Goal: Task Accomplishment & Management: Manage account settings

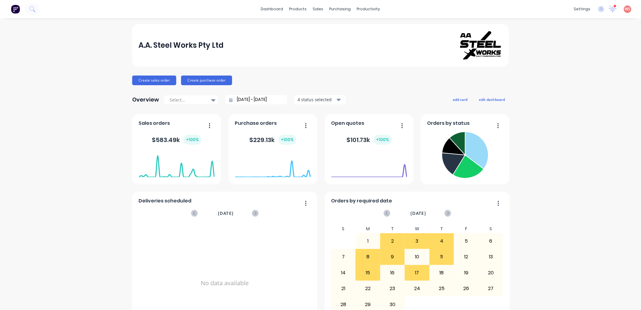
click at [556, 272] on div "A.A. Steel Works Pty Ltd Create sales order Create purchase order Overview Sele…" at bounding box center [320, 181] width 641 height 315
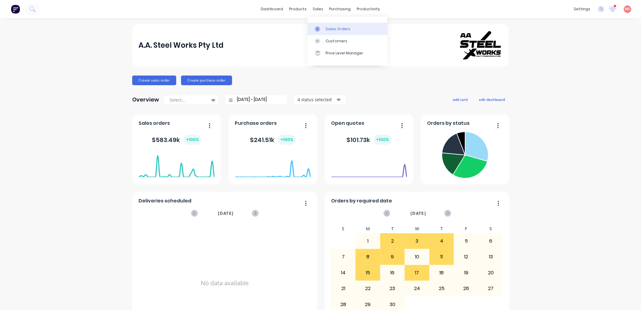
click at [334, 29] on div "Sales Orders" at bounding box center [338, 28] width 25 height 5
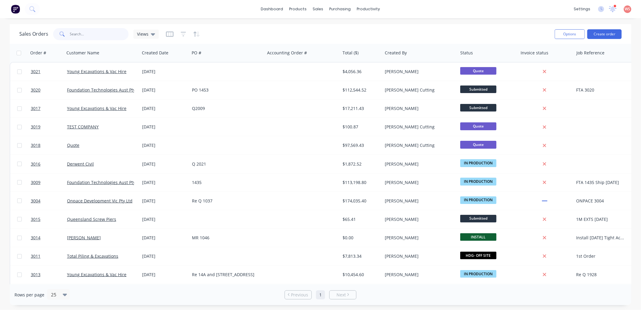
click at [86, 32] on input "text" at bounding box center [99, 34] width 59 height 12
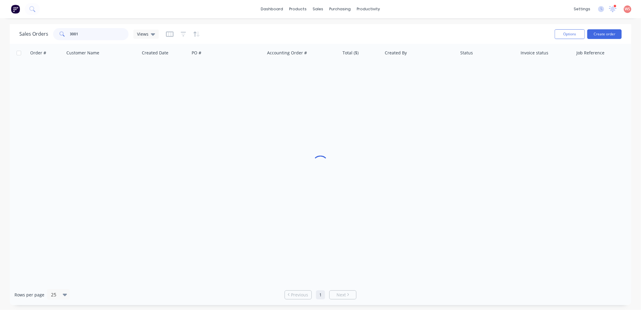
type input "3001"
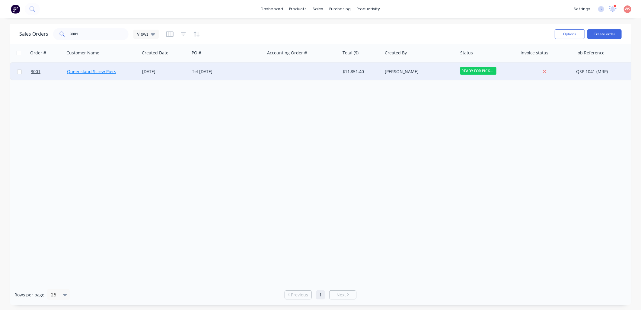
click at [82, 71] on link "Queensland Screw Piers" at bounding box center [91, 72] width 49 height 6
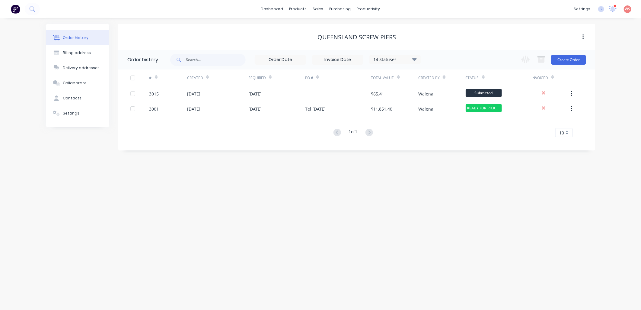
click at [242, 245] on div "Order history Billing address Delivery addresses Collaborate Contacts Settings …" at bounding box center [320, 164] width 641 height 292
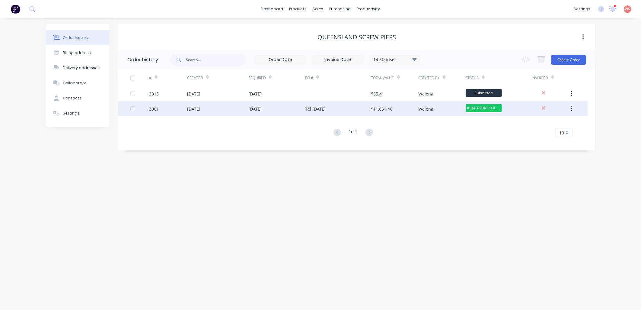
click at [214, 111] on div "[DATE]" at bounding box center [217, 108] width 61 height 15
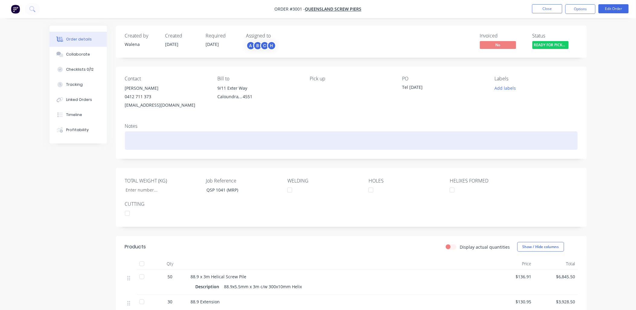
click at [130, 133] on div at bounding box center [351, 140] width 453 height 18
drag, startPoint x: 202, startPoint y: 140, endPoint x: 138, endPoint y: 141, distance: 64.0
click at [130, 143] on div "Picked up by [PERSON_NAME] 28.018.25" at bounding box center [351, 140] width 453 height 18
copy div "Picked up by [PERSON_NAME] 28.018.25"
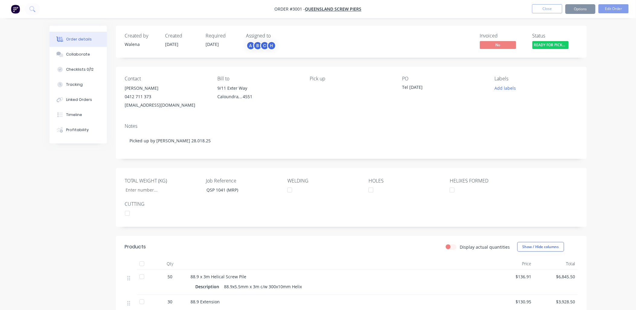
click at [67, 182] on div "Created by [PERSON_NAME] Created [DATE] Required [DATE] Assigned to A B C H Inv…" at bounding box center [317, 232] width 537 height 413
click at [580, 9] on button "Options" at bounding box center [580, 9] width 30 height 10
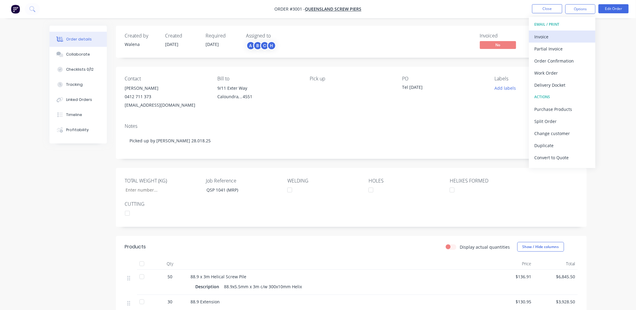
click at [550, 35] on div "Invoice" at bounding box center [562, 36] width 56 height 9
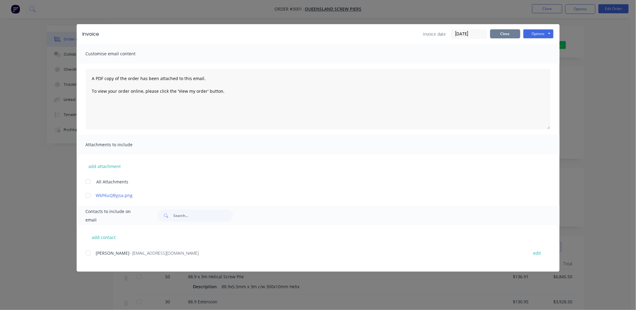
click at [498, 32] on button "Close" at bounding box center [505, 33] width 30 height 9
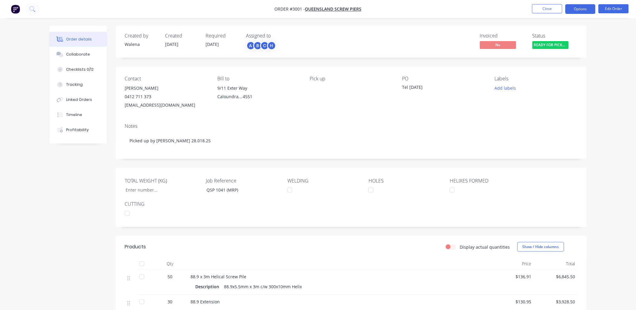
click at [576, 5] on button "Options" at bounding box center [580, 9] width 30 height 10
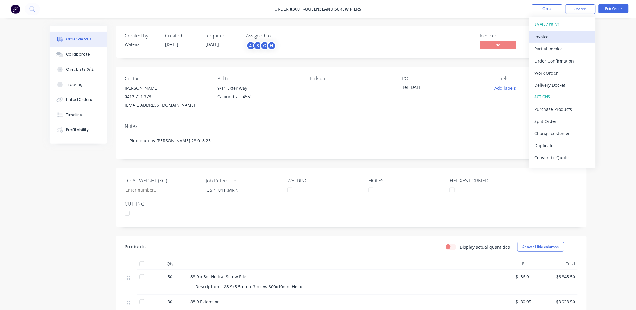
click at [544, 36] on div "Invoice" at bounding box center [562, 36] width 56 height 9
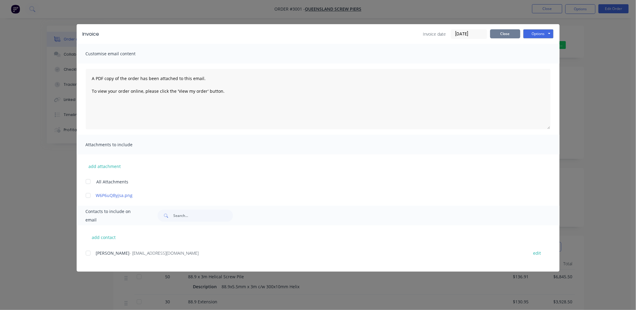
click at [500, 37] on button "Close" at bounding box center [505, 33] width 30 height 9
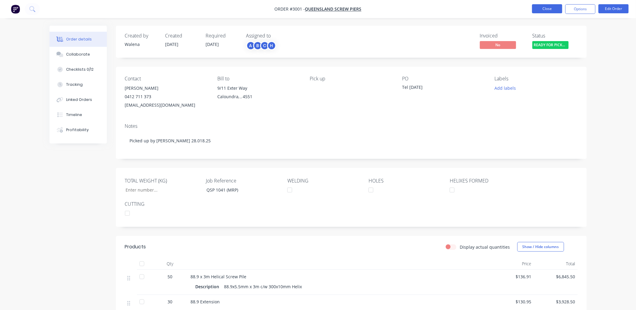
click at [545, 12] on button "Close" at bounding box center [547, 8] width 30 height 9
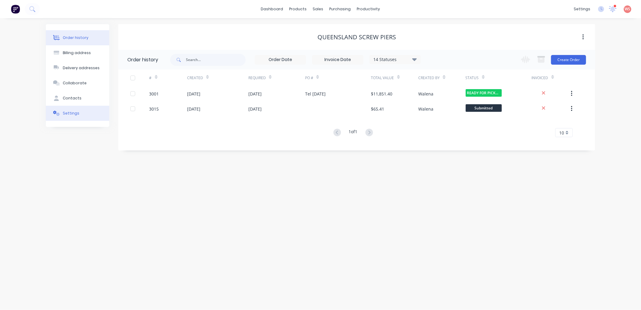
click at [67, 112] on div "Settings" at bounding box center [71, 112] width 17 height 5
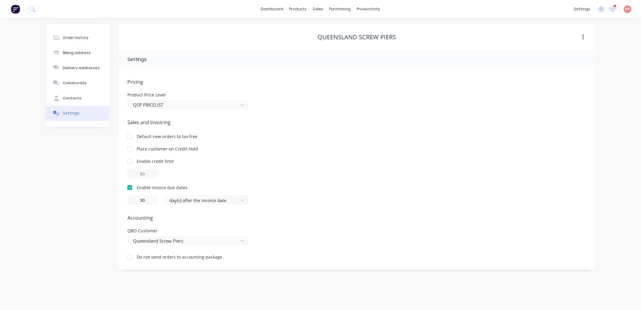
click at [56, 173] on div "Order history Billing address Delivery addresses Collaborate Contacts Settings" at bounding box center [77, 146] width 63 height 245
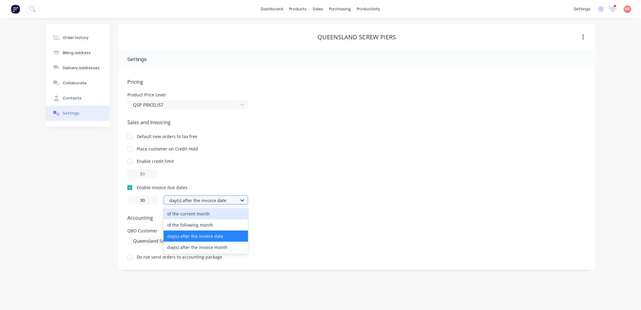
click at [242, 201] on icon at bounding box center [242, 200] width 6 height 6
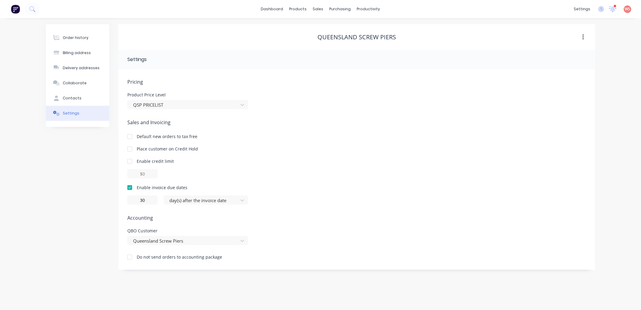
click at [521, 133] on div "Default new orders to tax free" at bounding box center [356, 136] width 459 height 6
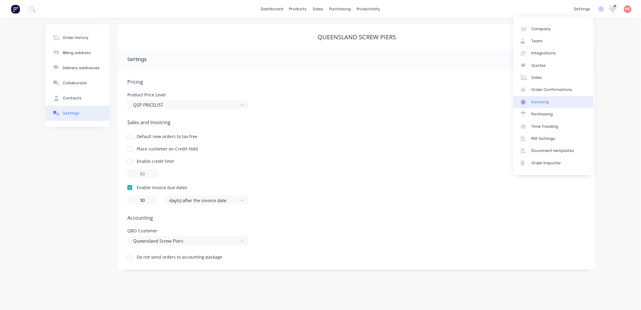
click at [541, 104] on div "Invoicing" at bounding box center [540, 101] width 18 height 5
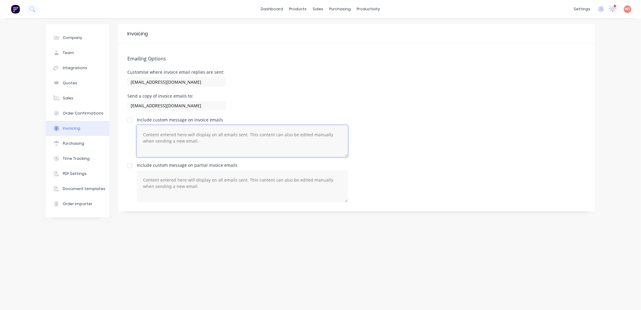
click at [208, 142] on textarea at bounding box center [242, 141] width 211 height 32
paste textarea "Dear CU00097 NOOSA DIRT WORKS, Please find attached invoice being for product s…"
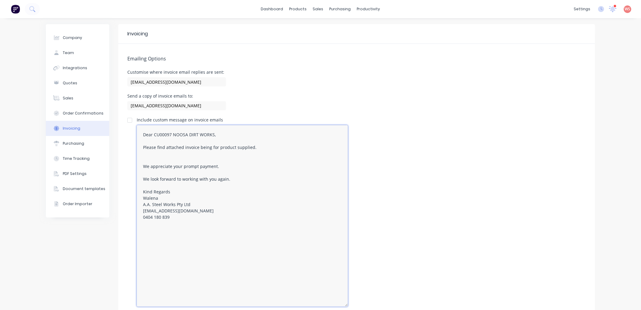
drag, startPoint x: 346, startPoint y: 157, endPoint x: 373, endPoint y: 305, distance: 149.9
click at [373, 305] on div "Include custom message on invoice emails Dear CU00097 NOOSA DIRT WORKS, Please …" at bounding box center [356, 212] width 459 height 189
drag, startPoint x: 210, startPoint y: 135, endPoint x: 152, endPoint y: 136, distance: 58.6
click at [152, 136] on textarea "Dear CU00097 NOOSA DIRT WORKS, Please find attached invoice being for product s…" at bounding box center [242, 215] width 211 height 181
click at [140, 167] on textarea "Dear valued client, Please find attached invoice being for product supplied. We…" at bounding box center [242, 215] width 211 height 181
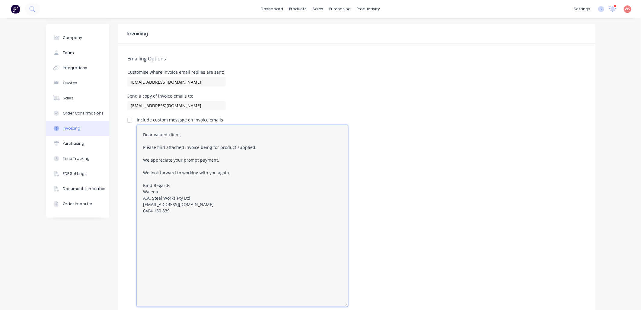
drag, startPoint x: 155, startPoint y: 191, endPoint x: 138, endPoint y: 193, distance: 17.7
click at [138, 193] on textarea "Dear valued client, Please find attached invoice being for product supplied. We…" at bounding box center [242, 215] width 211 height 181
click at [245, 222] on textarea "Dear valued client, Please find attached invoice being for product supplied. We…" at bounding box center [242, 215] width 211 height 181
drag, startPoint x: 241, startPoint y: 174, endPoint x: 142, endPoint y: 135, distance: 107.3
click at [137, 134] on textarea "Dear valued client, Please find attached invoice being for product supplied. We…" at bounding box center [242, 215] width 211 height 181
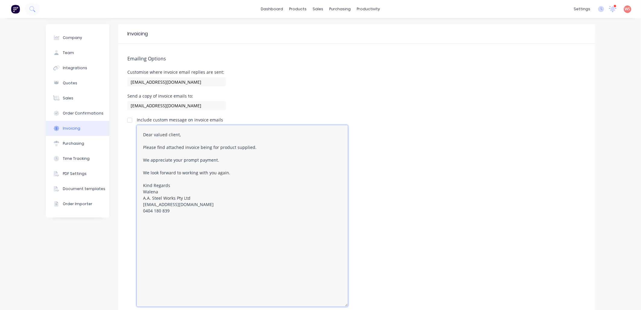
click at [191, 244] on textarea "Dear valued client, Please find attached invoice being for product supplied. We…" at bounding box center [242, 215] width 211 height 181
drag, startPoint x: 234, startPoint y: 174, endPoint x: 127, endPoint y: 126, distance: 117.1
click at [127, 126] on div "Include custom message on invoice emails Dear valued client, Please find attach…" at bounding box center [356, 212] width 459 height 189
paste textarea "[Client's Name], I hope this message finds you well. Please find the attached i…"
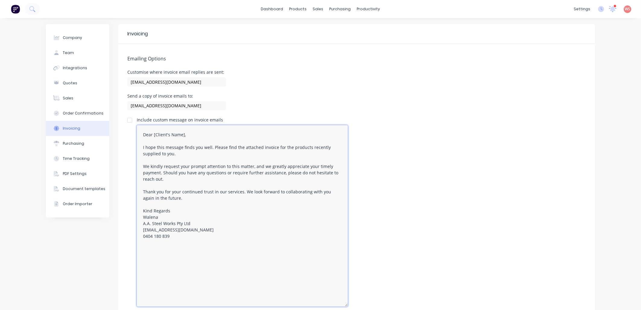
drag, startPoint x: 170, startPoint y: 154, endPoint x: 159, endPoint y: 153, distance: 11.3
click at [159, 153] on textarea "Dear [Client's Name], I hope this message finds you well. Please find the attac…" at bounding box center [242, 215] width 211 height 181
drag, startPoint x: 266, startPoint y: 165, endPoint x: 149, endPoint y: 164, distance: 116.5
click at [148, 164] on textarea "Dear [Client's Name], I hope this message finds you well. Please find the attac…" at bounding box center [242, 215] width 211 height 181
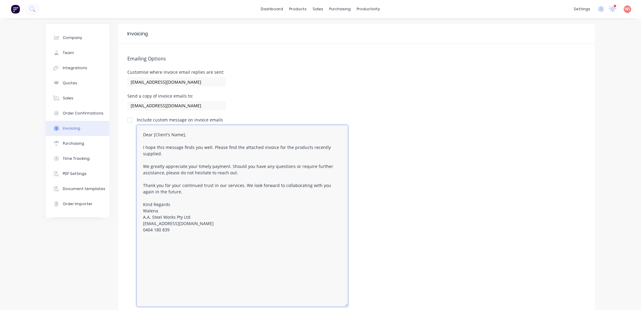
click at [227, 167] on textarea "Dear [Client's Name], I hope this message finds you well. Please find the attac…" at bounding box center [242, 215] width 211 height 181
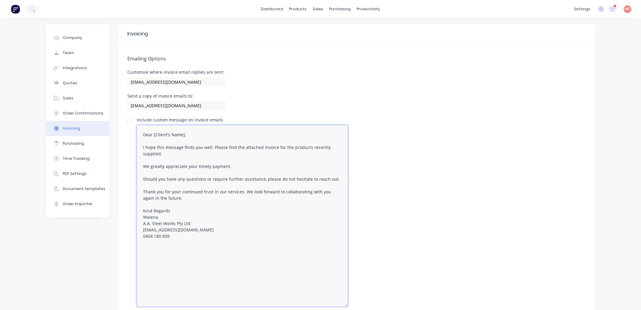
drag, startPoint x: 155, startPoint y: 217, endPoint x: 139, endPoint y: 216, distance: 15.7
click at [142, 216] on textarea "Dear [Client's Name], I hope this message finds you well. Please find the attac…" at bounding box center [242, 215] width 211 height 181
click at [216, 275] on textarea "Dear [Client's Name], I hope this message finds you well. Please find the attac…" at bounding box center [242, 215] width 211 height 181
click at [209, 147] on textarea "Dear [Client's Name], I hope this message finds you well. Please find the attac…" at bounding box center [242, 215] width 211 height 181
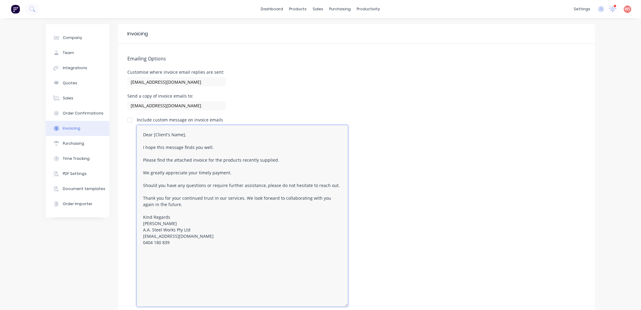
click at [240, 246] on textarea "Dear [Client's Name], I hope this message finds you well. Please find the attac…" at bounding box center [242, 215] width 211 height 181
click at [129, 119] on div at bounding box center [130, 120] width 12 height 12
drag, startPoint x: 161, startPoint y: 224, endPoint x: 138, endPoint y: 223, distance: 22.6
click at [138, 223] on textarea "Dear [Client's Name], I hope this message finds you well. Please find the attac…" at bounding box center [242, 215] width 211 height 181
click at [194, 224] on textarea "Dear [Client's Name], I hope this message finds you well. Please find the attac…" at bounding box center [242, 215] width 211 height 181
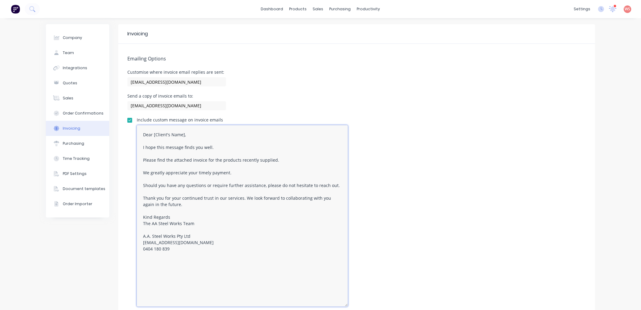
click at [148, 224] on textarea "Dear [Client's Name], I hope this message finds you well. Please find the attac…" at bounding box center [242, 215] width 211 height 181
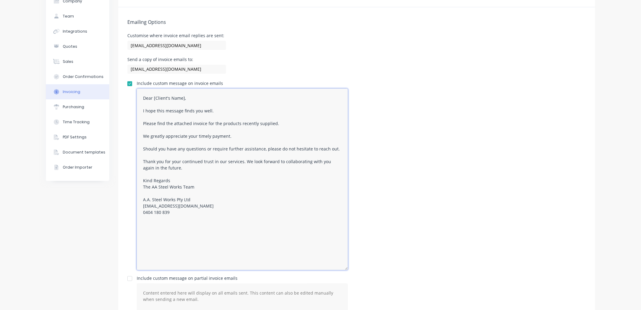
scroll to position [56, 0]
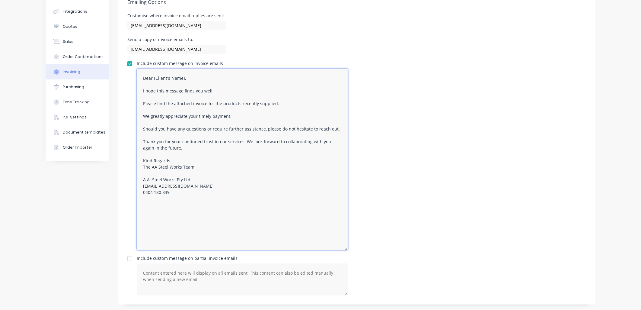
drag, startPoint x: 173, startPoint y: 194, endPoint x: 129, endPoint y: 69, distance: 132.4
click at [129, 69] on div "Include custom message on invoice emails Dear [Client's Name], I hope this mess…" at bounding box center [356, 155] width 459 height 189
type textarea "Dear [Client's Name], I hope this message finds you well. Please find the attac…"
click at [146, 271] on textarea at bounding box center [242, 279] width 211 height 32
paste textarea "Dear [Client's Name], I hope this message finds you well. Please find the attac…"
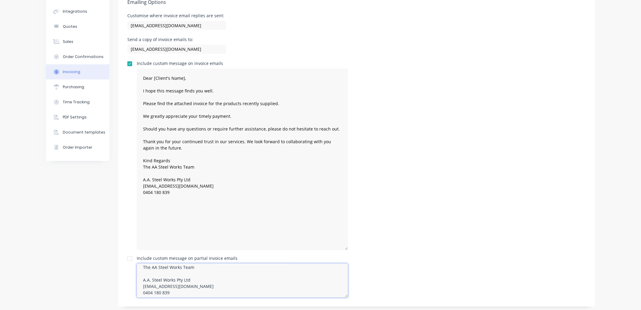
scroll to position [67, 0]
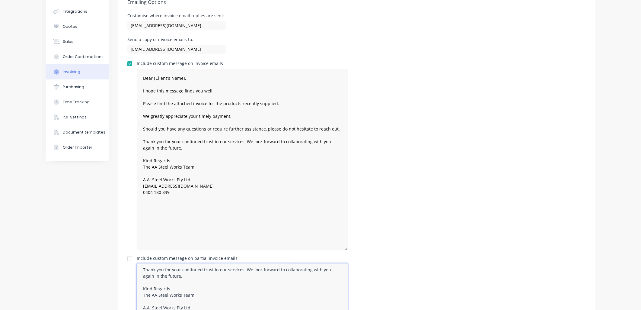
drag, startPoint x: 342, startPoint y: 293, endPoint x: 349, endPoint y: 308, distance: 16.9
click at [352, 309] on html "dashboard products sales purchasing productivity dashboard products Product Cat…" at bounding box center [320, 155] width 641 height 310
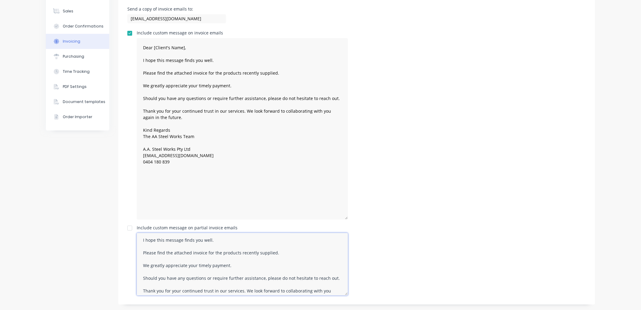
scroll to position [0, 0]
click at [218, 267] on textarea "Dear [Client's Name], I hope this message finds you well. Please find the attac…" at bounding box center [242, 264] width 211 height 62
type textarea "Dear [Client's Name], I hope this message finds you well. Please find the attac…"
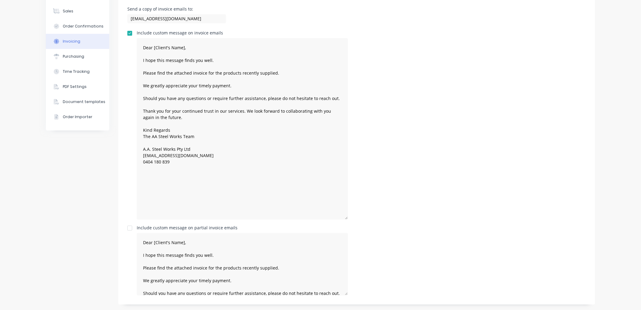
click at [128, 228] on div at bounding box center [130, 228] width 12 height 12
click at [178, 136] on textarea "Dear [Client's Name], I hope this message finds you well. Please find the attac…" at bounding box center [242, 128] width 211 height 181
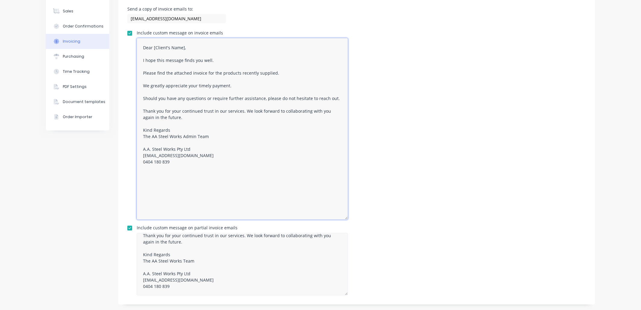
scroll to position [71, 0]
type textarea "Dear [Client's Name], I hope this message finds you well. Please find the attac…"
drag, startPoint x: 180, startPoint y: 260, endPoint x: 180, endPoint y: 273, distance: 13.0
click at [180, 260] on textarea "Dear [Client's Name], I hope this message finds you well. Please find the attac…" at bounding box center [242, 264] width 211 height 62
type textarea "Dear [Client's Name], I hope this message finds you well. Please find the attac…"
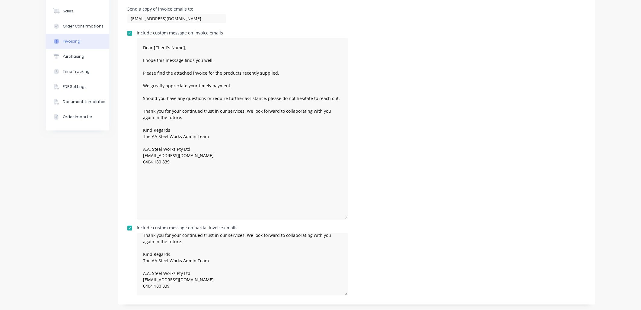
click at [446, 212] on div "Include custom message on invoice emails Dear [Client's Name], I hope this mess…" at bounding box center [356, 125] width 459 height 189
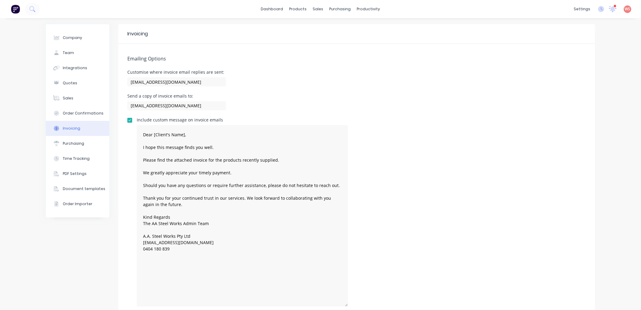
click at [405, 201] on div "Include custom message on invoice emails Dear [Client's Name], I hope this mess…" at bounding box center [356, 212] width 459 height 189
click at [74, 95] on button "Sales" at bounding box center [77, 98] width 63 height 15
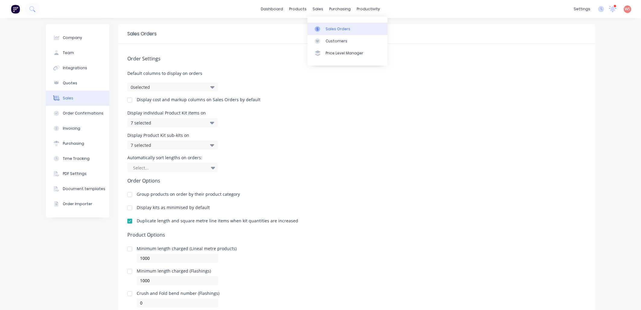
click at [330, 32] on link "Sales Orders" at bounding box center [348, 29] width 80 height 12
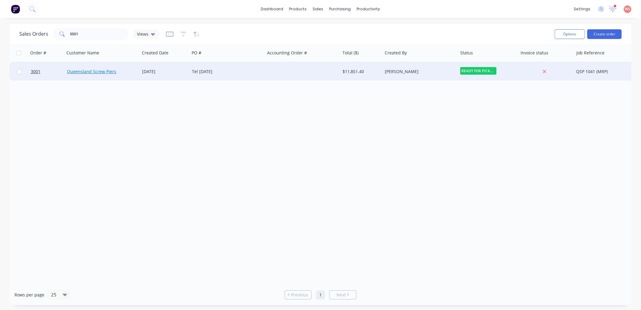
click at [88, 73] on link "Queensland Screw Piers" at bounding box center [91, 72] width 49 height 6
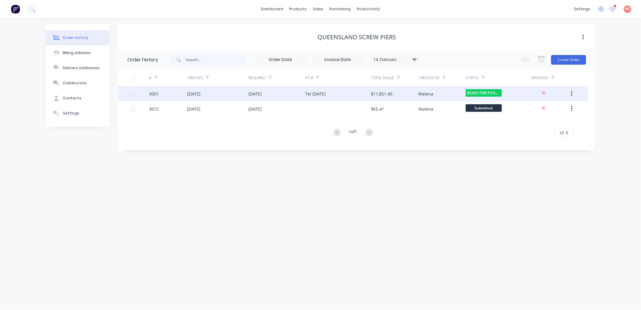
click at [213, 96] on div "[DATE]" at bounding box center [217, 93] width 61 height 15
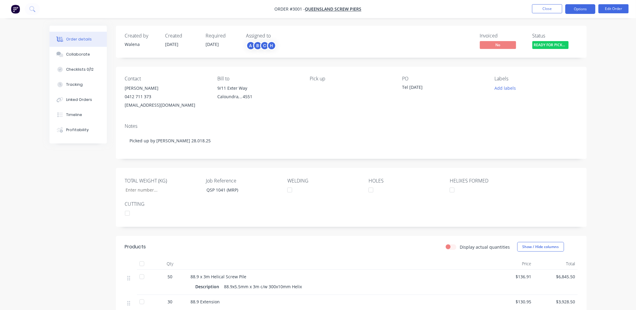
click at [580, 10] on button "Options" at bounding box center [580, 9] width 30 height 10
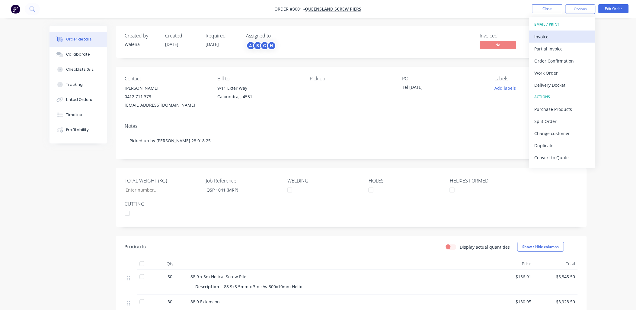
click at [549, 37] on div "Invoice" at bounding box center [562, 36] width 56 height 9
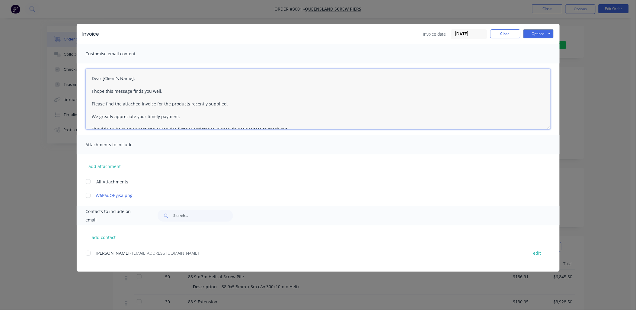
drag, startPoint x: 132, startPoint y: 78, endPoint x: 101, endPoint y: 80, distance: 30.9
click at [101, 80] on textarea "Dear [Client's Name], I hope this message finds you well. Please find the attac…" at bounding box center [318, 99] width 465 height 60
click at [88, 254] on div at bounding box center [88, 253] width 12 height 12
click at [103, 79] on textarea "Dear [Client's Name], I hope this message finds you well. Please find the attac…" at bounding box center [318, 99] width 465 height 60
click at [240, 104] on textarea "Dear [PERSON_NAME], I hope this message finds you well. Please find the attache…" at bounding box center [318, 99] width 465 height 60
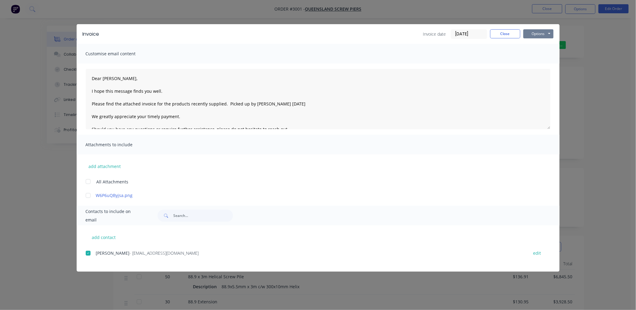
click at [547, 35] on button "Options" at bounding box center [538, 33] width 30 height 9
click at [544, 65] on button "Email" at bounding box center [542, 64] width 39 height 10
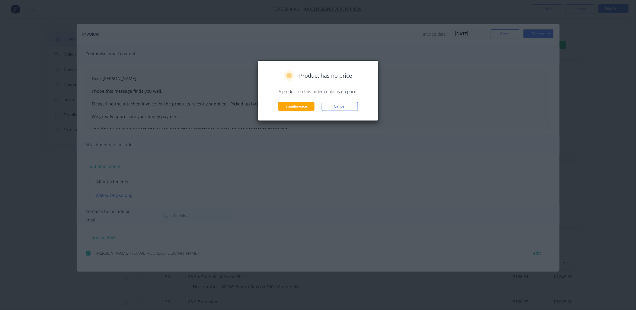
type textarea "Dear [Client's Name], I hope this message finds you well. Please find the attac…"
click at [289, 108] on button "Email invoice" at bounding box center [296, 106] width 36 height 9
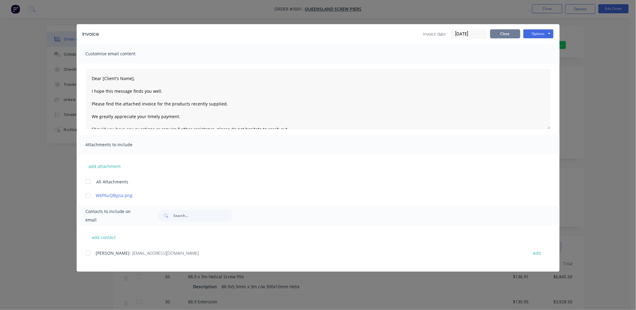
click at [508, 33] on button "Close" at bounding box center [505, 33] width 30 height 9
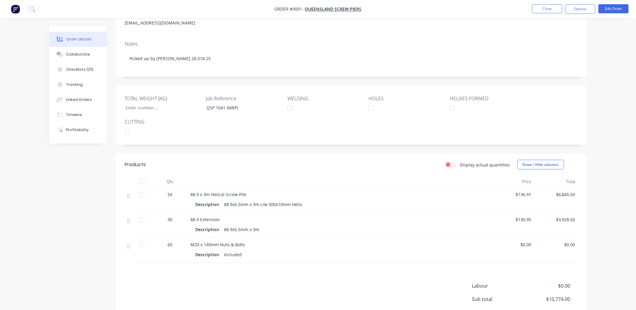
scroll to position [89, 0]
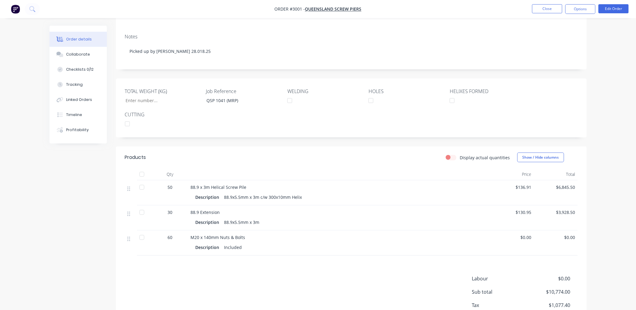
click at [50, 225] on div "Created by [PERSON_NAME] Created [DATE] Required [DATE] Assigned to A B C H Inv…" at bounding box center [317, 142] width 537 height 413
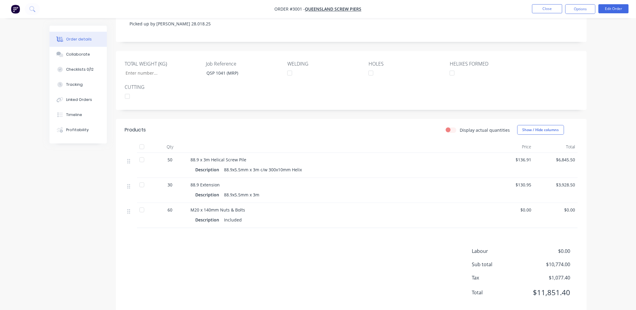
scroll to position [129, 0]
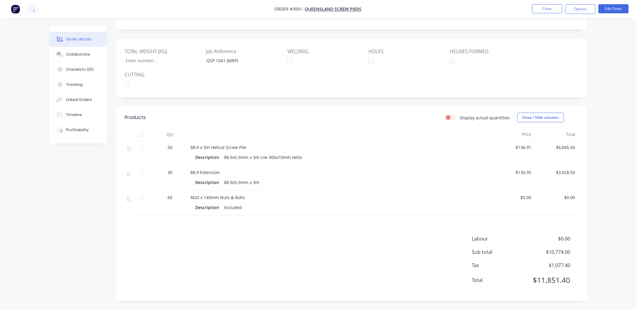
click at [1, 213] on div "Order details Collaborate Checklists 0/12 Tracking Linked Orders Timeline Profi…" at bounding box center [318, 90] width 636 height 439
click at [538, 6] on button "Close" at bounding box center [547, 8] width 30 height 9
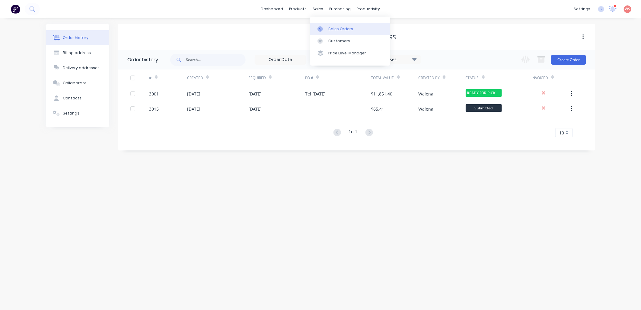
click at [338, 29] on div "Sales Orders" at bounding box center [340, 28] width 25 height 5
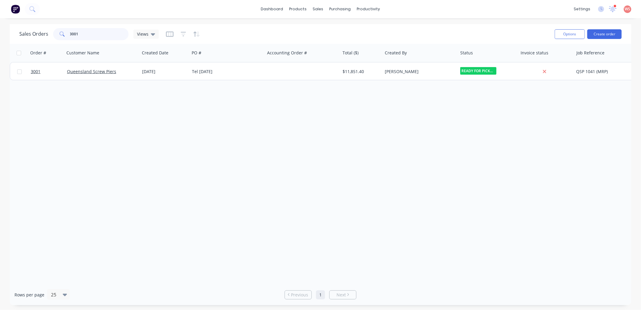
drag, startPoint x: 97, startPoint y: 33, endPoint x: 60, endPoint y: 35, distance: 36.2
click at [60, 35] on div "3001" at bounding box center [90, 34] width 75 height 12
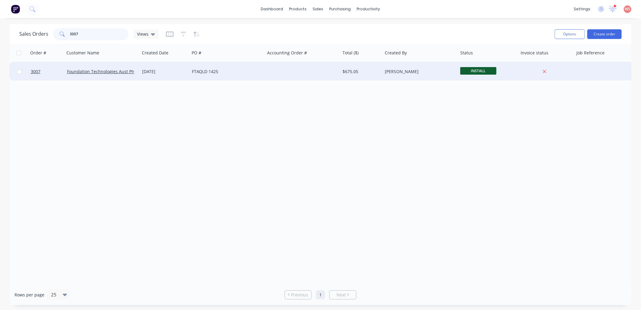
type input "3007"
click at [155, 74] on div "[DATE]" at bounding box center [164, 72] width 45 height 6
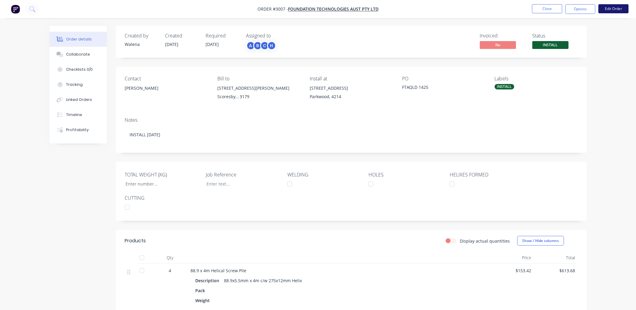
click at [622, 8] on button "Edit Order" at bounding box center [613, 8] width 30 height 9
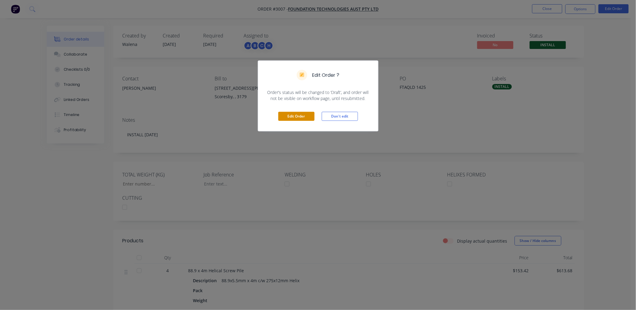
click at [297, 117] on button "Edit Order" at bounding box center [296, 116] width 36 height 9
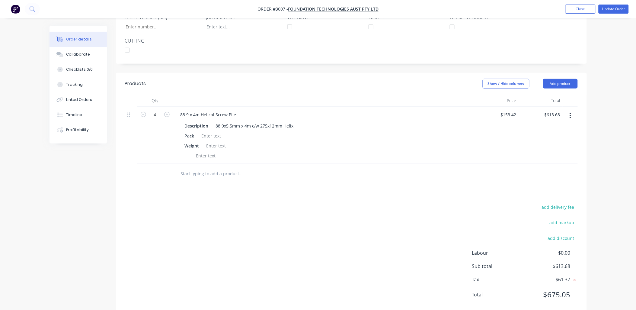
scroll to position [127, 0]
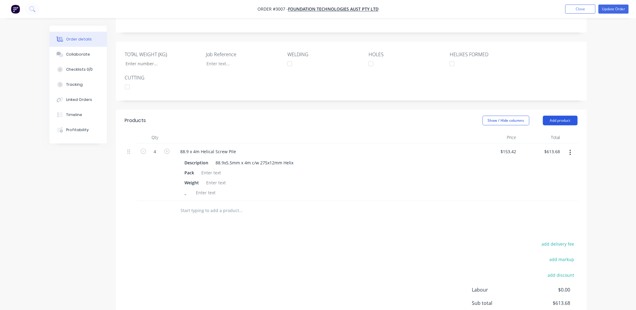
click at [569, 116] on button "Add product" at bounding box center [560, 121] width 35 height 10
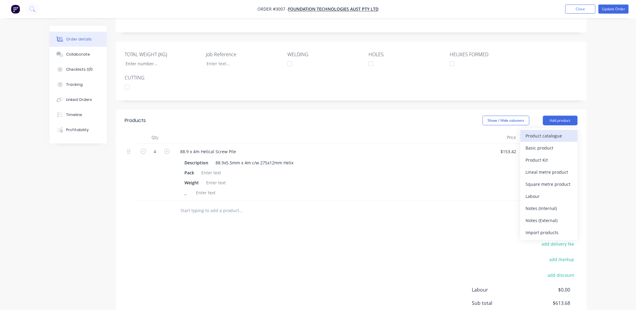
click at [554, 131] on div "Product catalogue" at bounding box center [549, 135] width 46 height 9
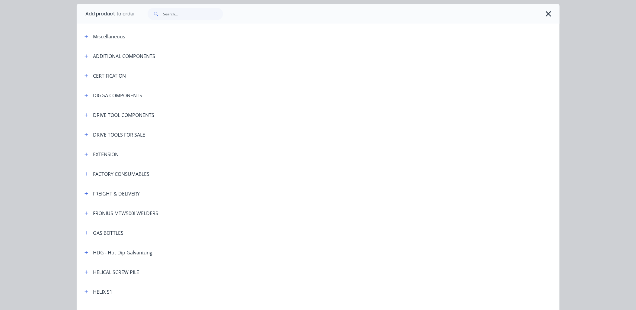
scroll to position [0, 0]
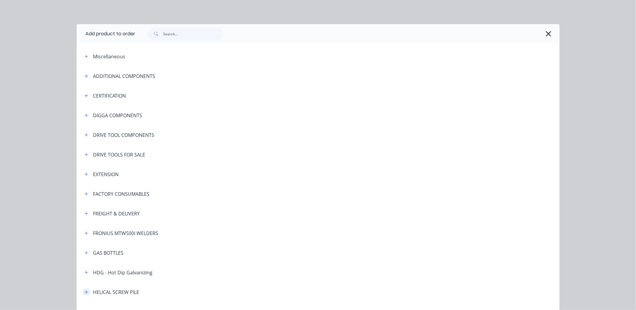
click at [84, 290] on icon "button" at bounding box center [86, 292] width 4 height 4
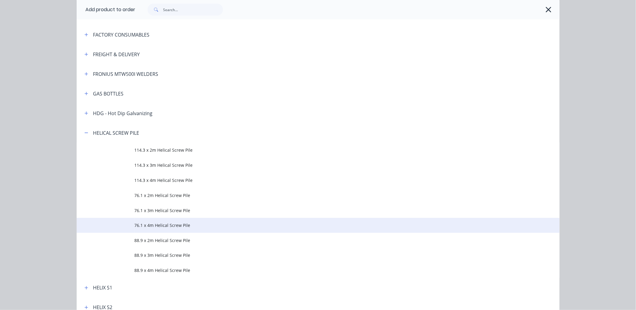
scroll to position [179, 0]
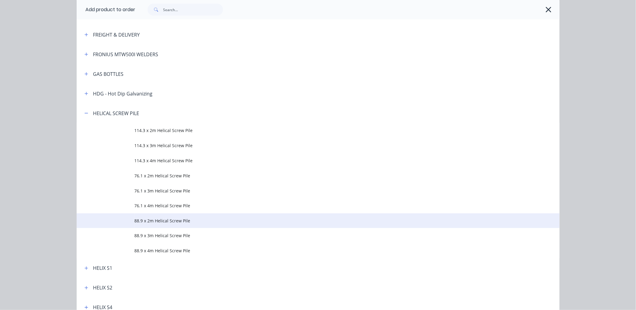
click at [183, 221] on span "88.9 x 2m Helical Screw Pile" at bounding box center [305, 220] width 340 height 6
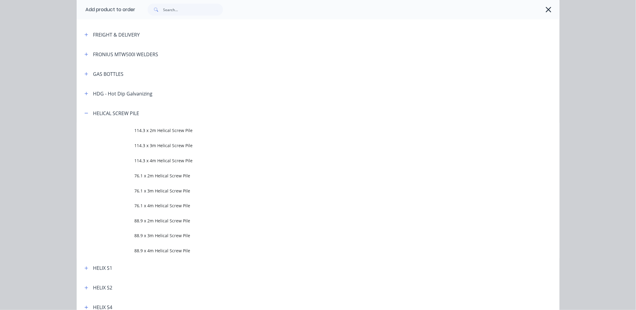
scroll to position [0, 0]
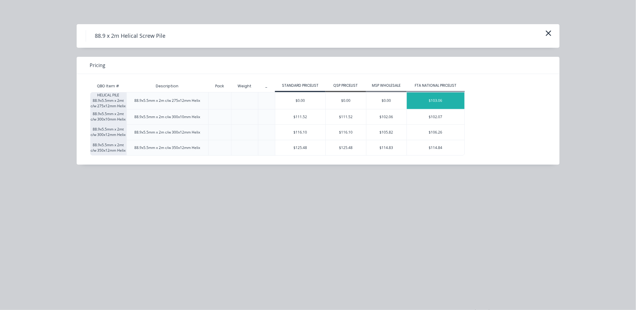
click at [442, 99] on div "$103.06" at bounding box center [436, 100] width 58 height 17
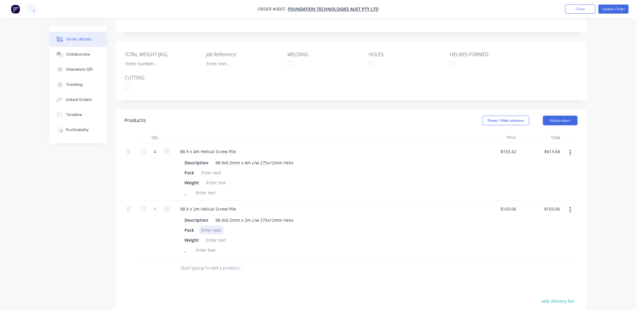
click at [212, 225] on div at bounding box center [211, 229] width 24 height 9
click at [213, 235] on div at bounding box center [216, 239] width 24 height 9
click at [307, 116] on div "Show / Hide columns Add product" at bounding box center [399, 121] width 356 height 10
type input "4"
type input "$412.24"
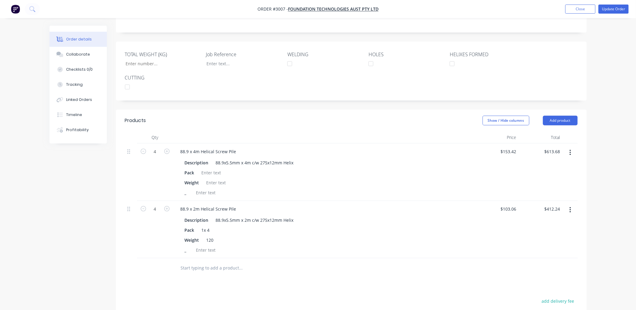
click at [195, 285] on div "Products Show / Hide columns Add product Qty Price Total 4 88.9 x 4m Helical Sc…" at bounding box center [351, 260] width 471 height 300
click at [568, 147] on button "button" at bounding box center [570, 152] width 14 height 11
click at [535, 200] on div "Delete" at bounding box center [549, 204] width 46 height 9
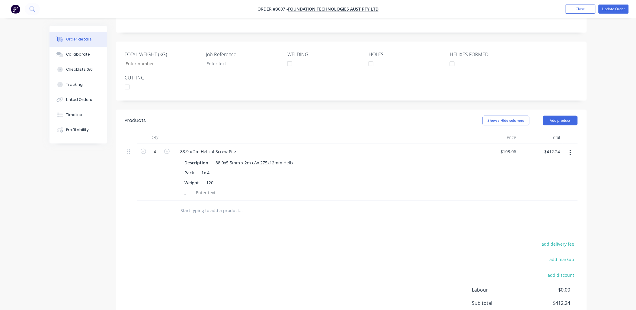
click at [190, 205] on input "text" at bounding box center [240, 210] width 121 height 12
type input "P"
click at [228, 230] on div "Products Show / Hide columns Add product Qty Price Total 4 88.9 x 2m Helical Sc…" at bounding box center [351, 231] width 471 height 242
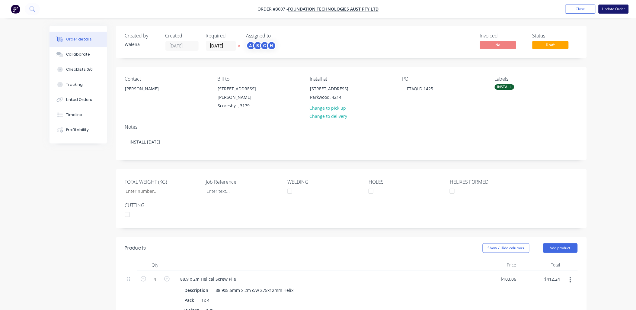
click at [620, 8] on button "Update Order" at bounding box center [613, 9] width 30 height 9
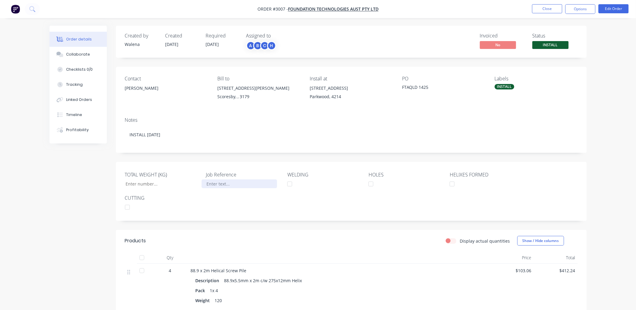
click at [212, 187] on div at bounding box center [239, 183] width 75 height 9
click at [616, 129] on div "Order details Collaborate Checklists 0/0 Tracking Linked Orders Timeline Profit…" at bounding box center [318, 206] width 636 height 413
click at [580, 8] on button "Options" at bounding box center [580, 9] width 30 height 10
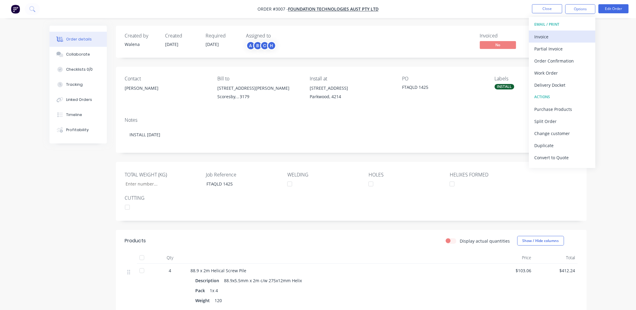
click at [545, 35] on div "Invoice" at bounding box center [562, 36] width 56 height 9
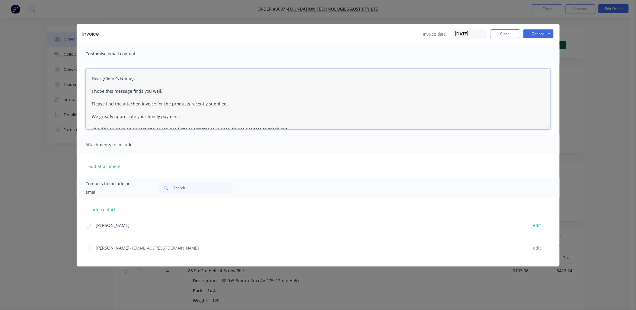
drag, startPoint x: 132, startPoint y: 79, endPoint x: 102, endPoint y: 79, distance: 30.2
click at [102, 79] on textarea "Dear [Client's Name], I hope this message finds you well. Please find the attac…" at bounding box center [318, 99] width 465 height 60
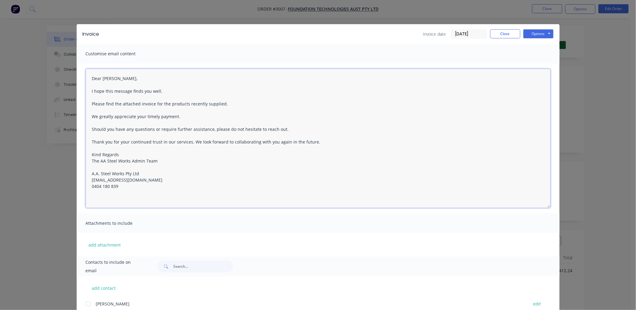
drag, startPoint x: 548, startPoint y: 128, endPoint x: 548, endPoint y: 206, distance: 78.5
click at [548, 206] on div "Dear [PERSON_NAME], I hope this message finds you well. Please find the attache…" at bounding box center [318, 138] width 483 height 150
click at [219, 104] on textarea "Dear [PERSON_NAME], I hope this message finds you well. Please find the attache…" at bounding box center [318, 138] width 465 height 139
click at [273, 103] on textarea "Dear [PERSON_NAME], I hope this message finds you well. Please find the attache…" at bounding box center [318, 138] width 465 height 139
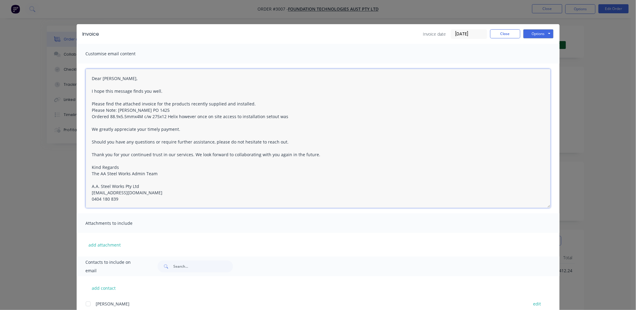
click at [291, 116] on textarea "Dear [PERSON_NAME], I hope this message finds you well. Please find the attache…" at bounding box center [318, 138] width 465 height 139
drag, startPoint x: 272, startPoint y: 117, endPoint x: 232, endPoint y: 118, distance: 40.5
click at [232, 118] on textarea "Dear [PERSON_NAME], I hope this message finds you well. Please find the attache…" at bounding box center [318, 138] width 465 height 139
click at [314, 115] on textarea "Dear [PERSON_NAME], I hope this message finds you well. Please find the attache…" at bounding box center [318, 138] width 465 height 139
click at [261, 104] on textarea "Dear [PERSON_NAME], I hope this message finds you well. Please find the attache…" at bounding box center [318, 138] width 465 height 139
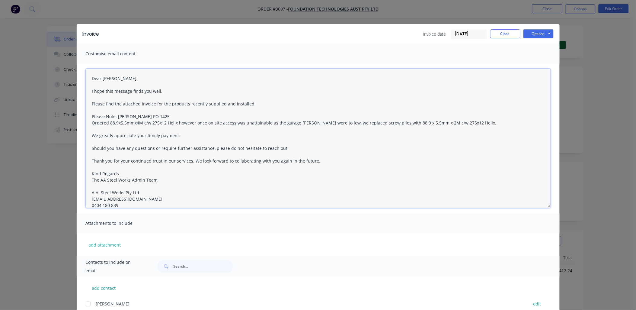
scroll to position [7, 0]
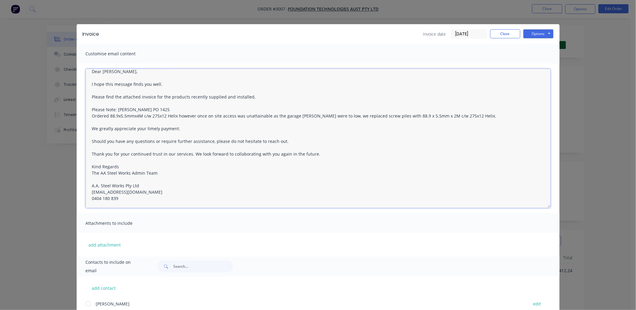
drag, startPoint x: 90, startPoint y: 76, endPoint x: 184, endPoint y: 231, distance: 181.2
click at [184, 231] on div "Customise email content Dear [PERSON_NAME], I hope this message finds you well.…" at bounding box center [318, 150] width 483 height 212
click at [171, 190] on textarea "Dear [PERSON_NAME], I hope this message finds you well. Please find the attache…" at bounding box center [318, 138] width 465 height 139
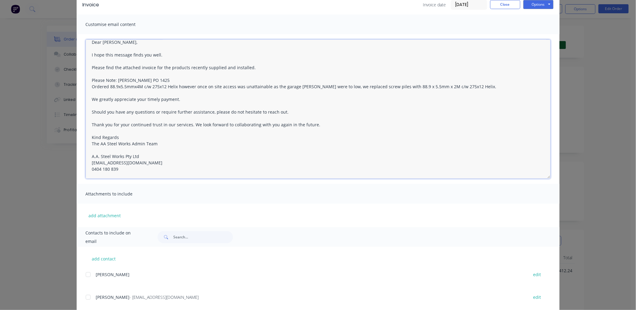
scroll to position [43, 0]
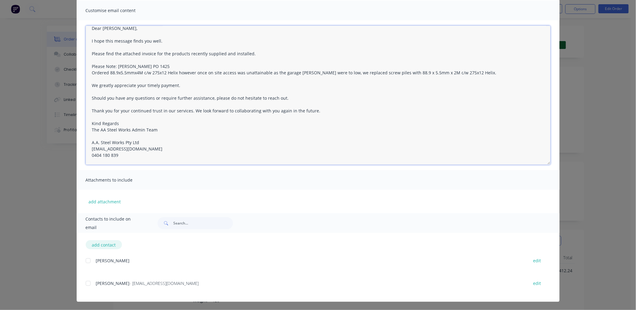
type textarea "Dear [PERSON_NAME], I hope this message finds you well. Please find the attache…"
click at [94, 242] on button "add contact" at bounding box center [104, 244] width 36 height 9
select select "AU"
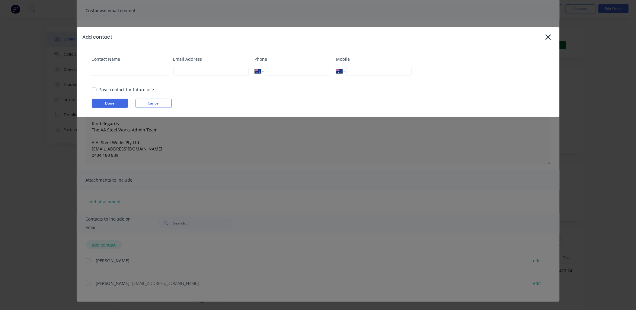
type textarea "Dear [Client's Name], I hope this message finds you well. Please find the attac…"
click at [102, 73] on input at bounding box center [129, 71] width 75 height 9
type input "[PERSON_NAME]"
click at [191, 73] on input at bounding box center [210, 71] width 75 height 9
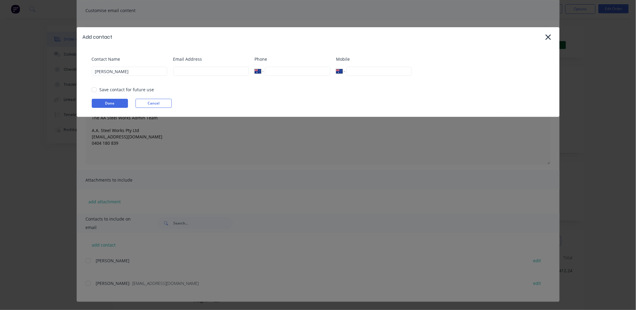
click at [249, 80] on div "Email Address" at bounding box center [210, 68] width 75 height 24
click at [209, 68] on input at bounding box center [210, 71] width 75 height 9
paste input "[PERSON_NAME][EMAIL_ADDRESS][DOMAIN_NAME]"
click at [93, 89] on div at bounding box center [94, 90] width 12 height 12
type input "[PERSON_NAME][EMAIL_ADDRESS][DOMAIN_NAME]"
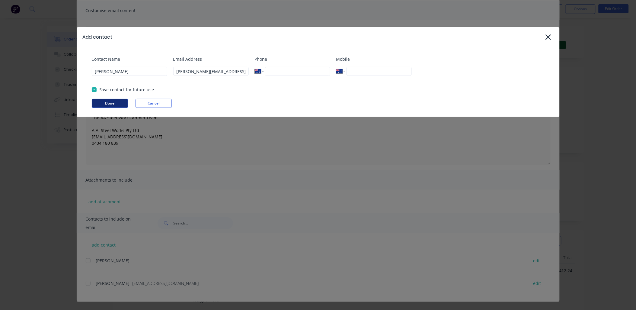
click at [105, 104] on button "Done" at bounding box center [110, 103] width 36 height 9
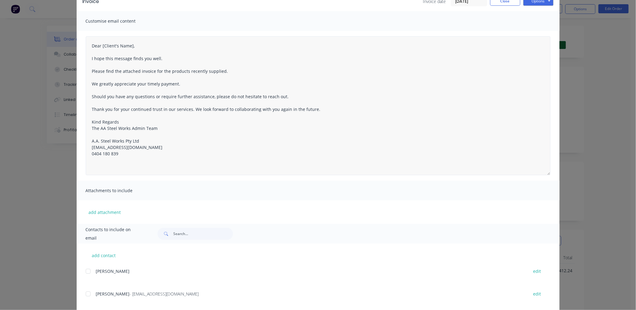
scroll to position [65, 0]
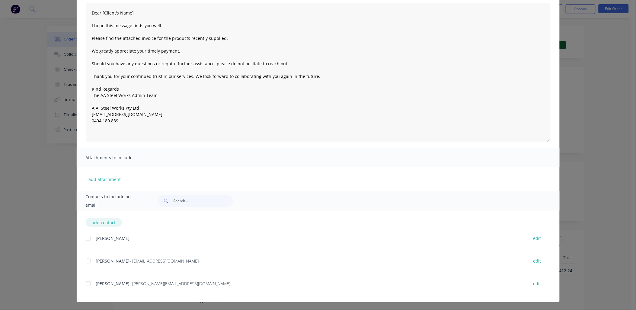
click at [110, 224] on button "add contact" at bounding box center [104, 222] width 36 height 9
select select "AU"
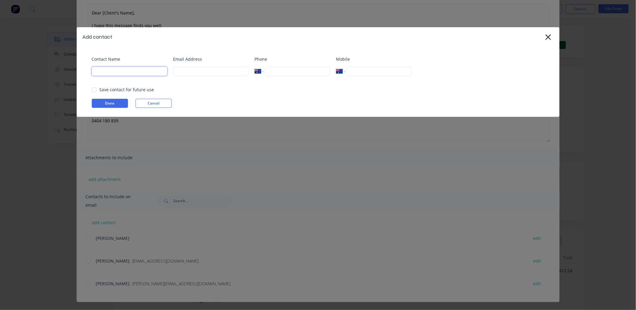
click at [139, 74] on input at bounding box center [129, 71] width 75 height 9
type input "[PERSON_NAME]"
click at [209, 73] on input at bounding box center [210, 71] width 75 height 9
paste input "[PERSON_NAME][EMAIL_ADDRESS][DOMAIN_NAME]"
click at [92, 89] on div at bounding box center [94, 90] width 12 height 12
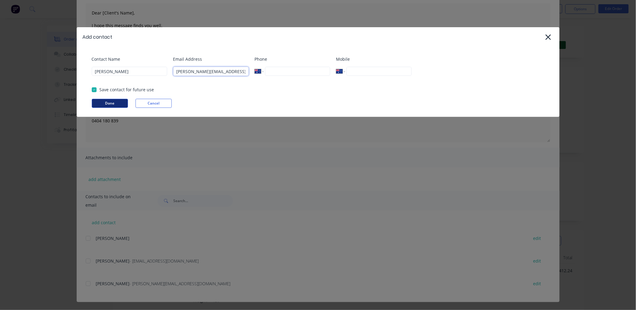
type input "[PERSON_NAME][EMAIL_ADDRESS][DOMAIN_NAME]"
click at [119, 103] on button "Done" at bounding box center [110, 103] width 36 height 9
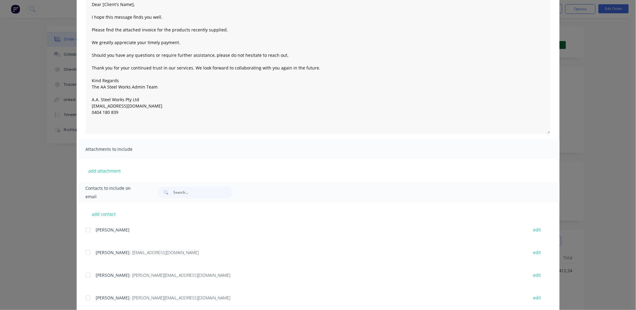
scroll to position [88, 0]
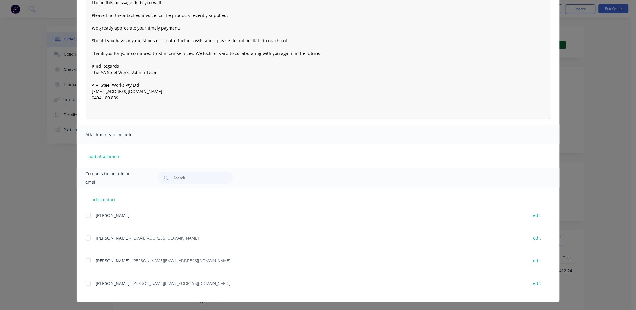
click at [86, 261] on div at bounding box center [88, 260] width 12 height 12
click at [85, 285] on div at bounding box center [88, 283] width 12 height 12
click at [86, 215] on div at bounding box center [88, 215] width 12 height 12
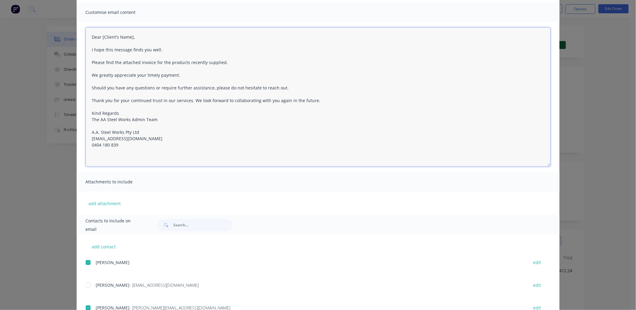
scroll to position [38, 0]
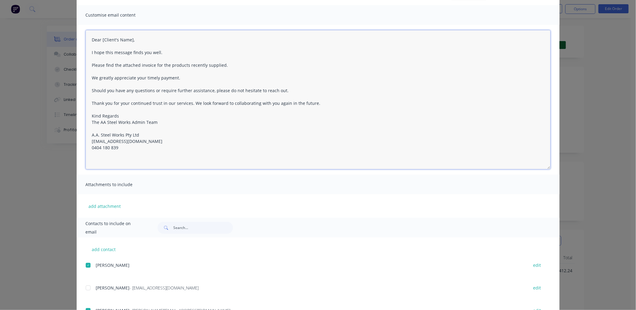
drag, startPoint x: 119, startPoint y: 147, endPoint x: 62, endPoint y: 6, distance: 151.8
click at [62, 6] on div "Invoice Invoice date [DATE] Close Options Preview Print Email Customise email c…" at bounding box center [318, 155] width 636 height 310
paste textarea "[PERSON_NAME], I hope this message finds you well. Please find the attached inv…"
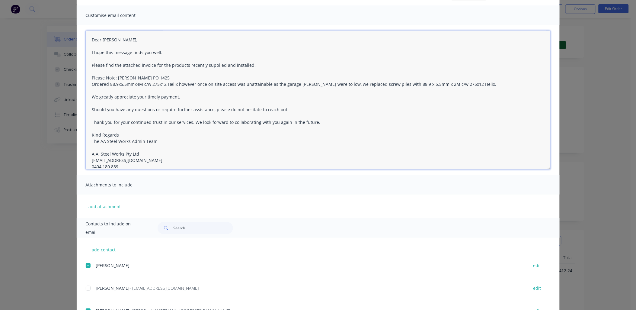
scroll to position [0, 0]
click at [269, 63] on textarea "Dear [PERSON_NAME], I hope this message finds you well. Please find the attache…" at bounding box center [318, 99] width 465 height 139
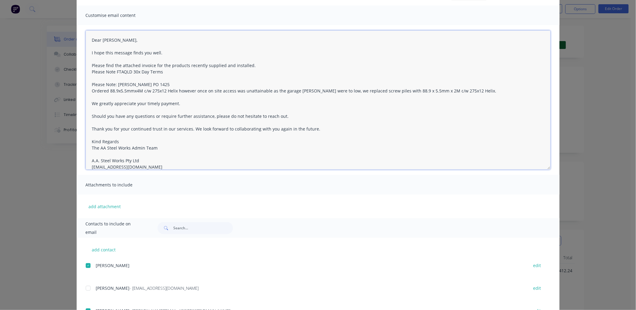
scroll to position [13, 0]
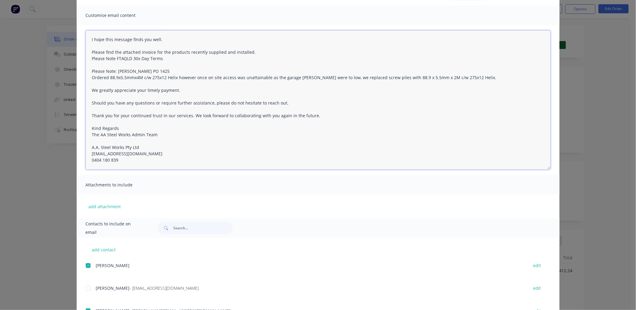
drag, startPoint x: 89, startPoint y: 38, endPoint x: 184, endPoint y: 188, distance: 177.5
click at [185, 190] on div "Customise email content Dear [PERSON_NAME], I hope this message finds you well.…" at bounding box center [318, 111] width 483 height 212
type textarea "Dear [PERSON_NAME], I hope this message finds you well. Please find the attache…"
click at [267, 247] on div "add contact [PERSON_NAME] edit [PERSON_NAME] - [EMAIL_ADDRESS][DOMAIN_NAME] edi…" at bounding box center [318, 294] width 483 height 114
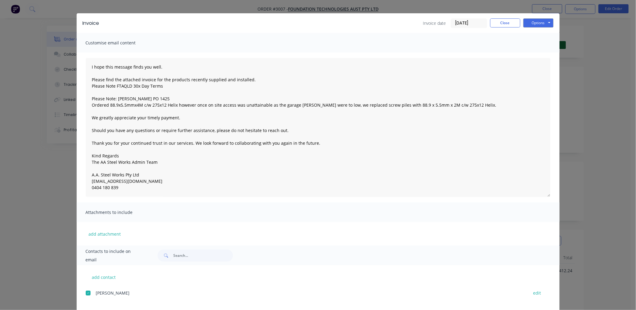
scroll to position [0, 0]
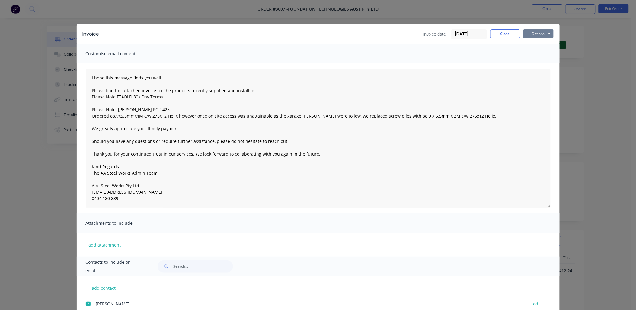
click at [538, 34] on button "Options" at bounding box center [538, 33] width 30 height 9
click at [497, 35] on button "Close" at bounding box center [505, 33] width 30 height 9
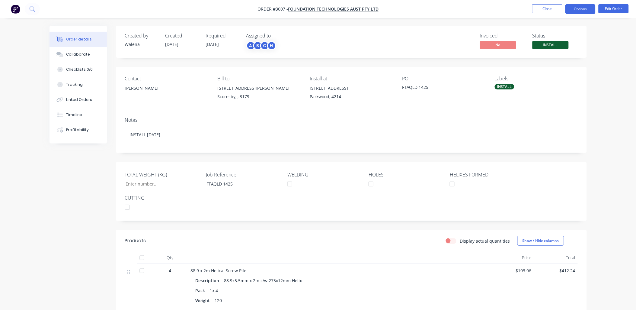
click at [583, 10] on button "Options" at bounding box center [580, 9] width 30 height 10
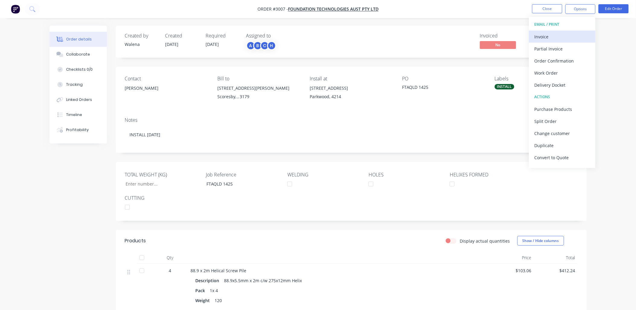
click at [541, 35] on div "Invoice" at bounding box center [562, 36] width 56 height 9
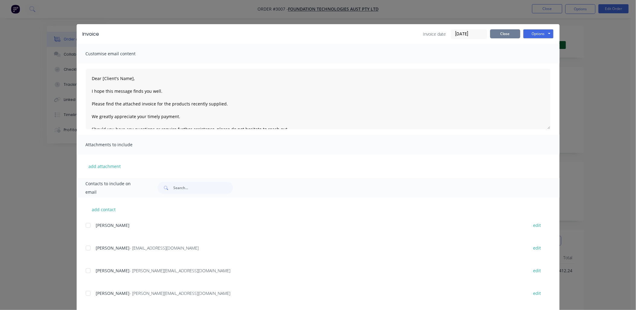
click at [500, 33] on button "Close" at bounding box center [505, 33] width 30 height 9
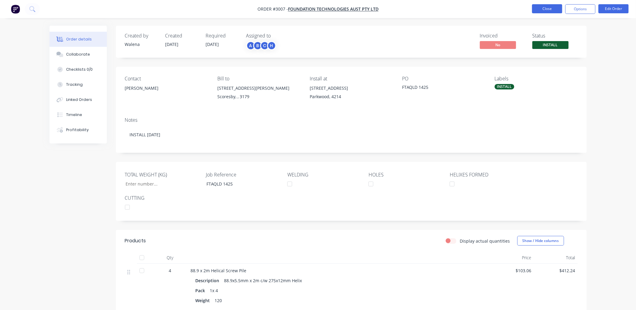
click at [553, 8] on button "Close" at bounding box center [547, 8] width 30 height 9
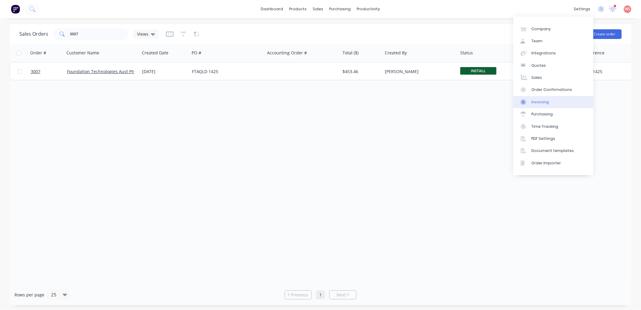
click at [540, 101] on div "Invoicing" at bounding box center [540, 101] width 18 height 5
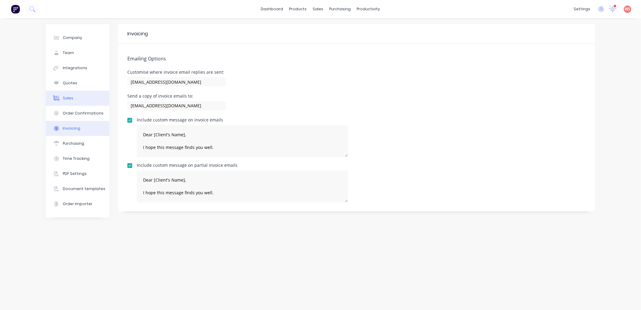
click at [70, 98] on div "Sales" at bounding box center [68, 97] width 11 height 5
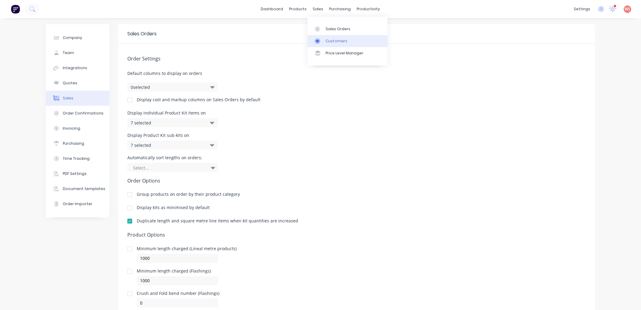
click at [332, 40] on div "Customers" at bounding box center [337, 40] width 22 height 5
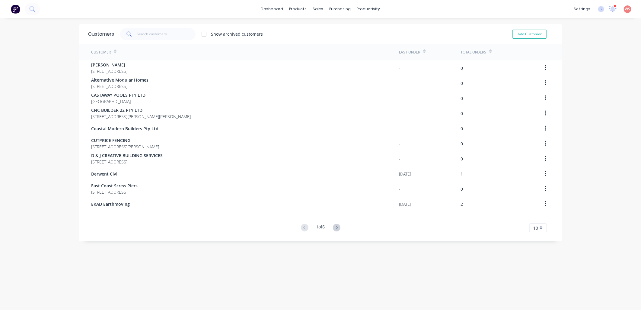
click at [155, 54] on div "Customer" at bounding box center [245, 52] width 308 height 17
click at [147, 29] on input "text" at bounding box center [166, 34] width 59 height 12
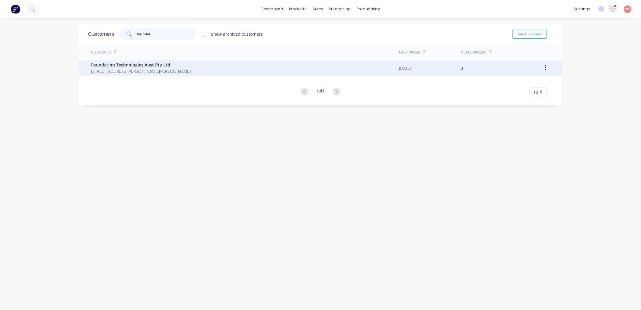
type input "foundat"
click at [169, 65] on div "Foundation Technologies Aust Pty Ltd [STREET_ADDRESS][PERSON_NAME][PERSON_NAME]" at bounding box center [245, 67] width 308 height 15
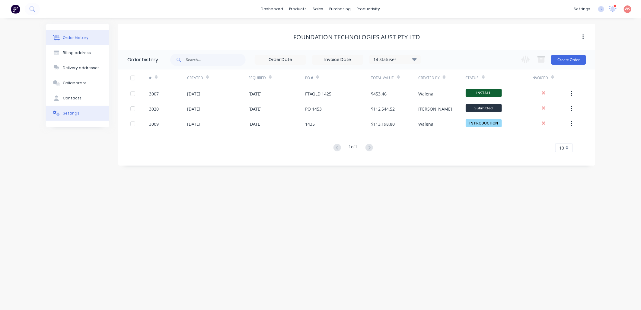
click at [68, 117] on button "Settings" at bounding box center [77, 113] width 63 height 15
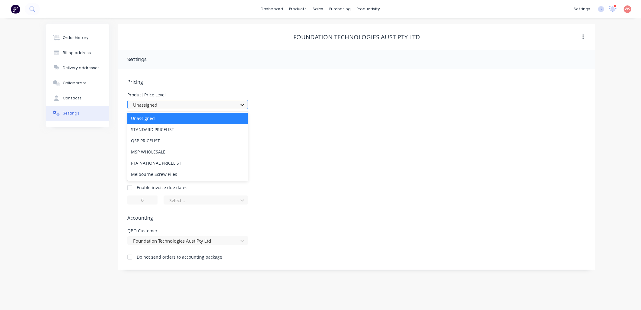
click at [243, 106] on icon at bounding box center [242, 105] width 6 height 6
click at [228, 164] on div "FTA NATIONAL PRICELIST" at bounding box center [187, 162] width 121 height 11
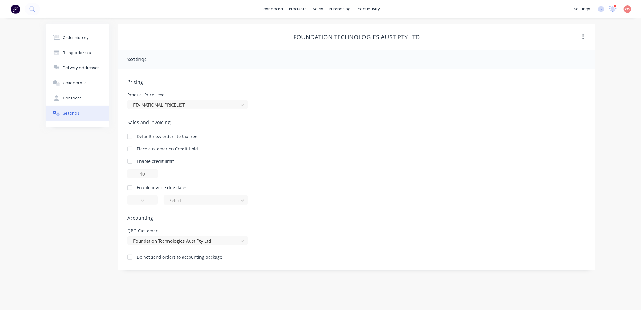
click at [130, 189] on div at bounding box center [130, 187] width 12 height 12
click at [155, 200] on input "1" at bounding box center [142, 199] width 30 height 9
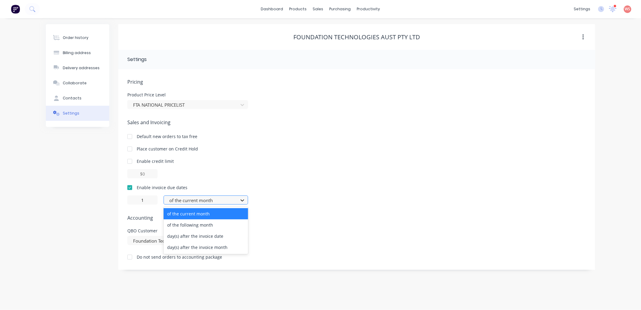
click at [243, 200] on icon at bounding box center [243, 200] width 4 height 2
click at [201, 233] on div "day(s) after the invoice date" at bounding box center [206, 235] width 84 height 11
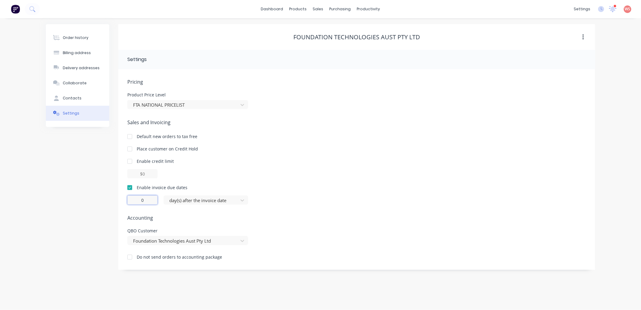
click at [146, 201] on input "0" at bounding box center [142, 199] width 30 height 9
drag, startPoint x: 146, startPoint y: 201, endPoint x: 133, endPoint y: 202, distance: 13.1
click at [133, 202] on input "0" at bounding box center [142, 199] width 30 height 9
type input "30"
click at [70, 36] on div "Order history" at bounding box center [76, 37] width 26 height 5
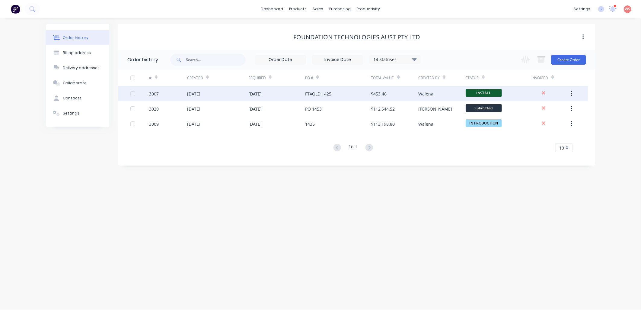
click at [262, 96] on div "[DATE]" at bounding box center [254, 94] width 13 height 6
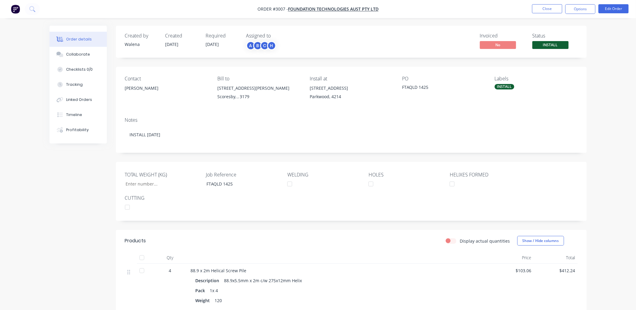
click at [453, 185] on div at bounding box center [452, 184] width 12 height 12
click at [576, 5] on button "Options" at bounding box center [580, 9] width 30 height 10
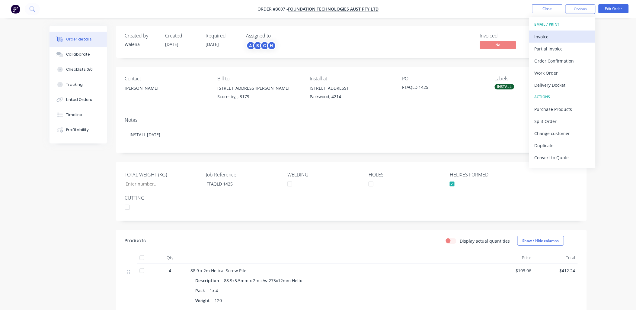
click at [550, 40] on div "Invoice" at bounding box center [562, 36] width 56 height 9
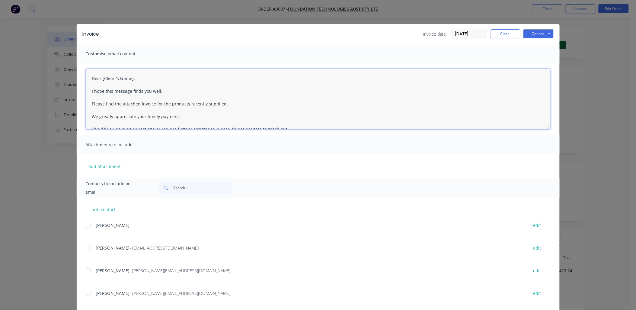
scroll to position [66, 0]
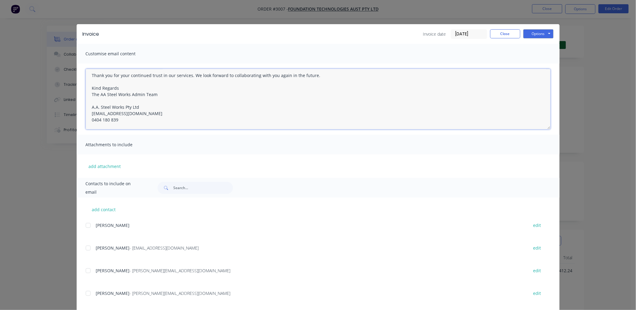
drag, startPoint x: 88, startPoint y: 78, endPoint x: 337, endPoint y: 141, distance: 257.5
click at [337, 147] on div "Customise email content Dear [Client's Name], I hope this message finds you wel…" at bounding box center [318, 111] width 483 height 134
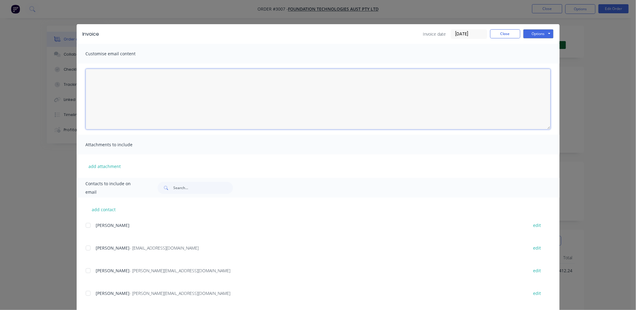
scroll to position [0, 0]
paste textarea "Dear [PERSON_NAME], I hope this message finds you well. Please find the attache…"
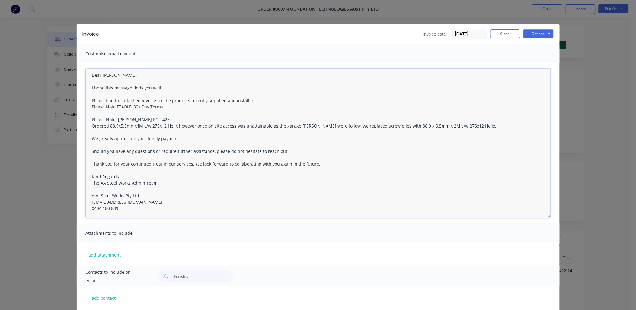
scroll to position [3, 0]
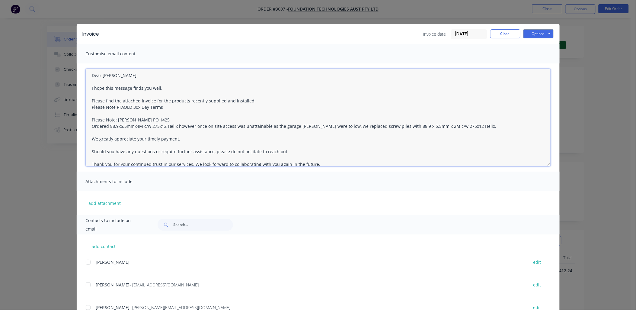
drag, startPoint x: 546, startPoint y: 127, endPoint x: 554, endPoint y: 161, distance: 34.8
click at [556, 162] on div "Dear [PERSON_NAME], I hope this message finds you well. Please find the attache…" at bounding box center [318, 117] width 483 height 108
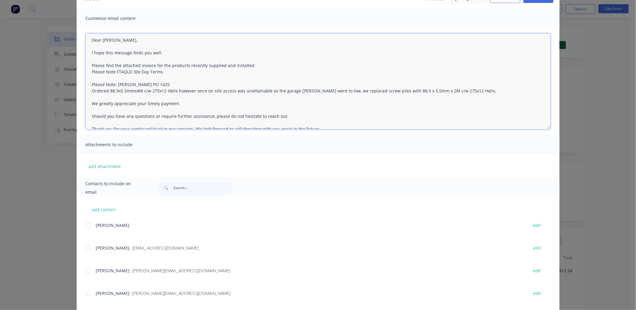
scroll to position [45, 0]
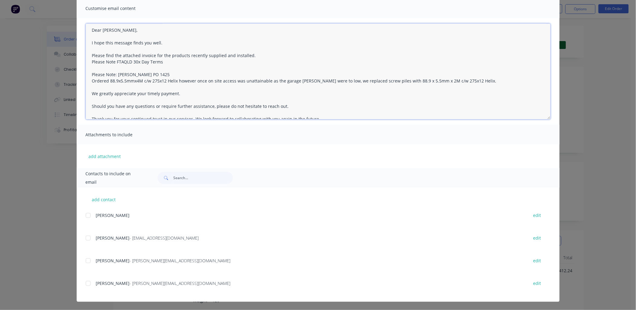
click at [85, 262] on div at bounding box center [88, 260] width 12 height 12
type textarea "Dear [Client's Name], I hope this message finds you well. Please find the attac…"
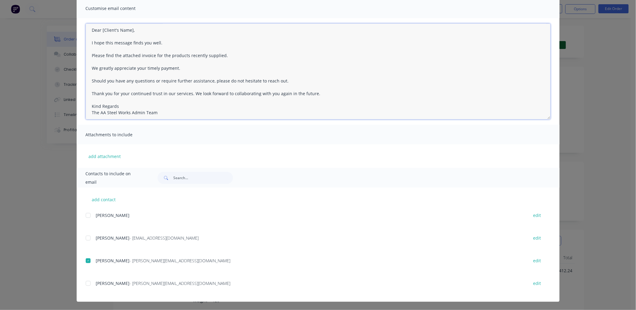
click at [85, 284] on div at bounding box center [88, 283] width 12 height 12
click at [84, 213] on div at bounding box center [88, 215] width 12 height 12
click at [534, 216] on button "edit" at bounding box center [537, 215] width 15 height 8
select select "AU"
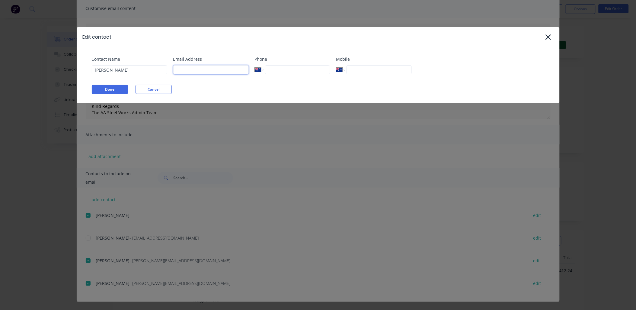
click at [193, 74] on input at bounding box center [210, 69] width 75 height 9
click at [194, 70] on input at bounding box center [210, 69] width 75 height 9
paste input "[PERSON_NAME][EMAIL_ADDRESS][DOMAIN_NAME]"
type input "[PERSON_NAME][EMAIL_ADDRESS][DOMAIN_NAME]"
click at [109, 86] on button "Done" at bounding box center [110, 89] width 36 height 9
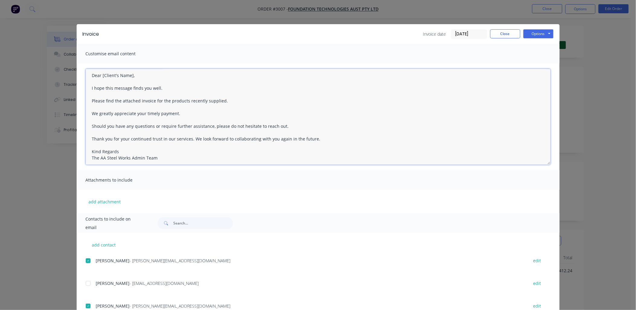
scroll to position [31, 0]
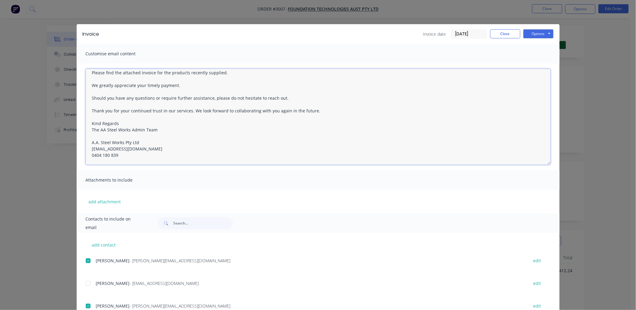
drag, startPoint x: 89, startPoint y: 74, endPoint x: 281, endPoint y: 169, distance: 214.0
click at [281, 169] on div "Dear [Client's Name], I hope this message finds you well. Please find the attac…" at bounding box center [318, 116] width 483 height 107
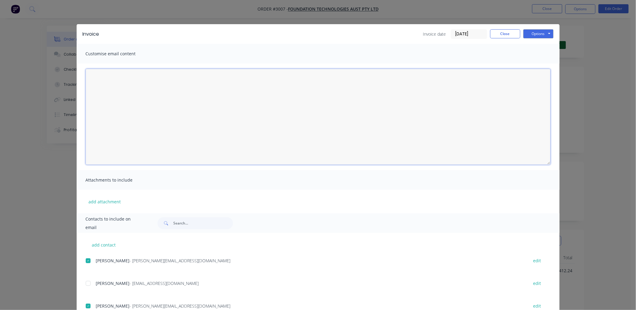
scroll to position [0, 0]
paste textarea "Dear [PERSON_NAME], I hope this message finds you well. Please find the attache…"
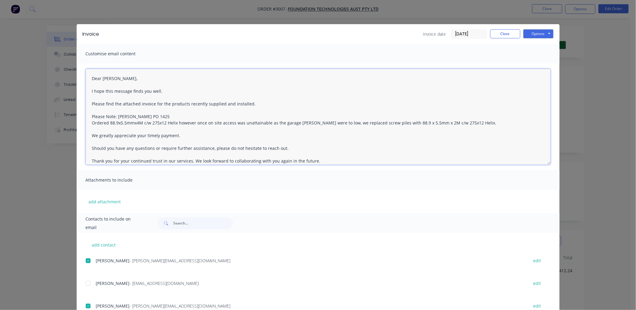
drag, startPoint x: 149, startPoint y: 116, endPoint x: 129, endPoint y: 114, distance: 20.4
click at [129, 114] on textarea "Dear [PERSON_NAME], I hope this message finds you well. Please find the attache…" at bounding box center [318, 117] width 465 height 96
click at [125, 79] on textarea "Dear [PERSON_NAME], I hope this message finds you well. Please find the attache…" at bounding box center [318, 117] width 465 height 96
click at [87, 78] on textarea "Dear [PERSON_NAME], I hope this message finds you well. Please find the attache…" at bounding box center [318, 117] width 465 height 96
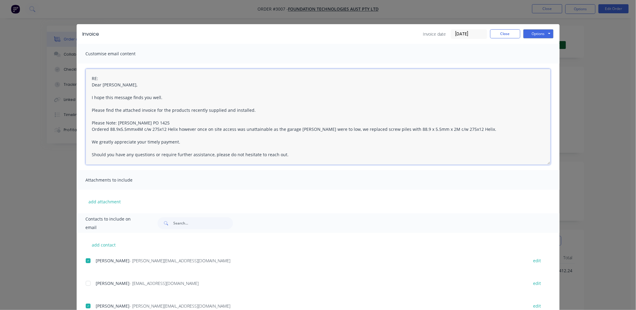
paste textarea "PO 1425"
drag, startPoint x: 97, startPoint y: 79, endPoint x: 101, endPoint y: 88, distance: 9.7
click at [97, 80] on textarea "RE: PO 1425 Dear [PERSON_NAME], I hope this message finds you well. Please find…" at bounding box center [318, 117] width 465 height 96
drag, startPoint x: 142, startPoint y: 78, endPoint x: 143, endPoint y: 81, distance: 3.8
click at [143, 79] on textarea "RE: FTAQLD PO 1425 Dear [PERSON_NAME], I hope this message finds you well. Plea…" at bounding box center [318, 117] width 465 height 96
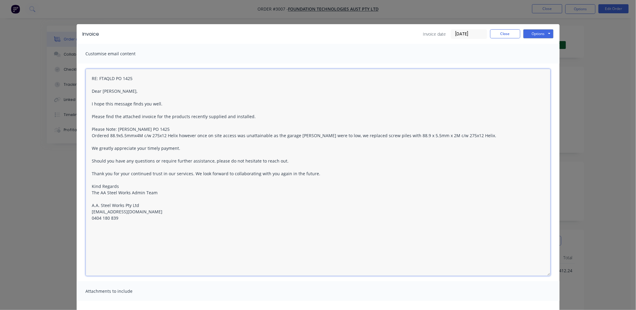
drag, startPoint x: 545, startPoint y: 160, endPoint x: 550, endPoint y: 271, distance: 111.2
click at [550, 271] on div "RE: FTAQLD PO 1425 Dear [PERSON_NAME], I hope this message finds you well. Plea…" at bounding box center [318, 172] width 483 height 218
click at [537, 33] on button "Options" at bounding box center [538, 33] width 30 height 9
click at [534, 65] on button "Email" at bounding box center [542, 64] width 39 height 10
type textarea "Dear [Client's Name], I hope this message finds you well. Please find the attac…"
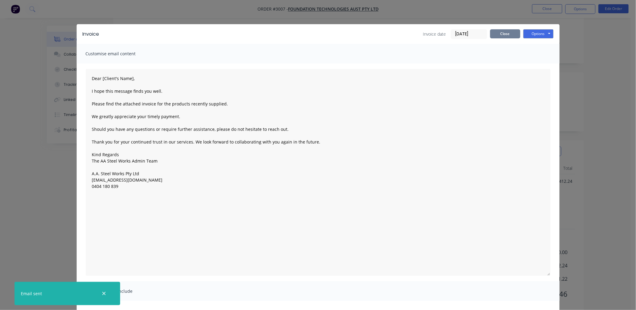
click at [505, 30] on button "Close" at bounding box center [505, 33] width 30 height 9
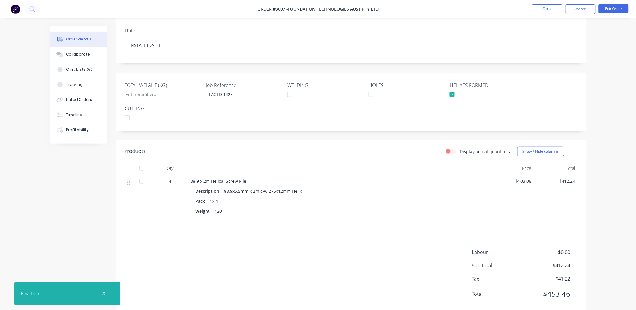
click at [12, 209] on div "Order details Collaborate Checklists 0/0 Tracking Linked Orders Timeline Profit…" at bounding box center [318, 117] width 636 height 413
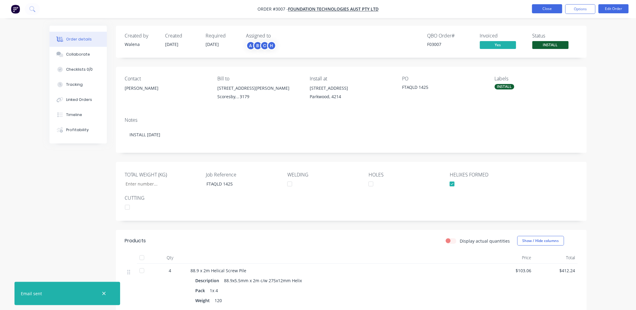
click at [542, 8] on button "Close" at bounding box center [547, 8] width 30 height 9
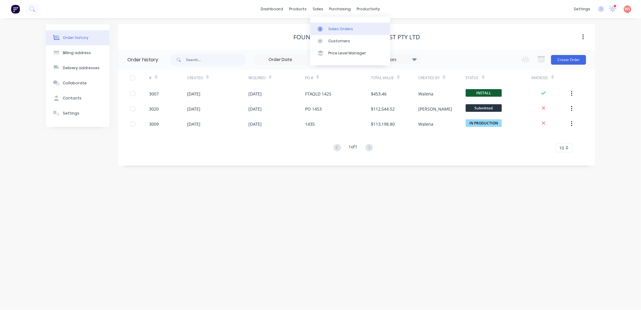
click at [336, 32] on link "Sales Orders" at bounding box center [350, 29] width 80 height 12
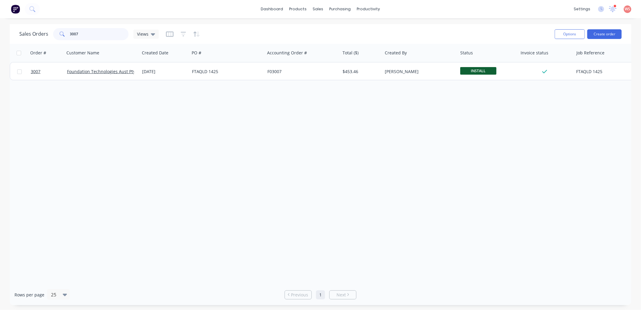
drag, startPoint x: 100, startPoint y: 37, endPoint x: 48, endPoint y: 33, distance: 52.3
click at [48, 33] on div "Sales Orders 3007 Views" at bounding box center [88, 34] width 139 height 12
type input "3001"
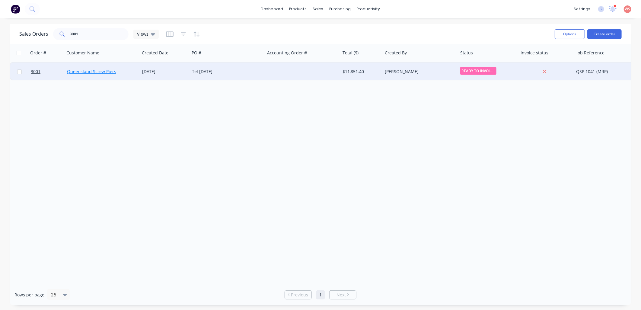
click at [105, 70] on link "Queensland Screw Piers" at bounding box center [91, 72] width 49 height 6
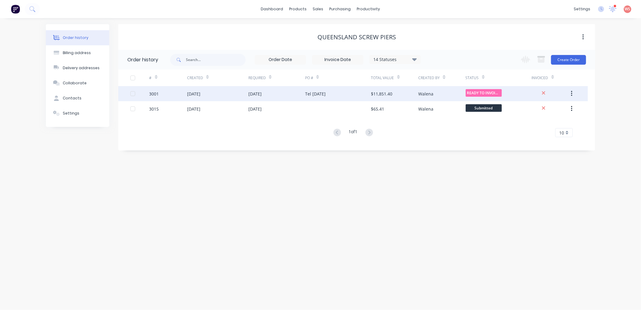
click at [273, 96] on div "[DATE]" at bounding box center [276, 93] width 57 height 15
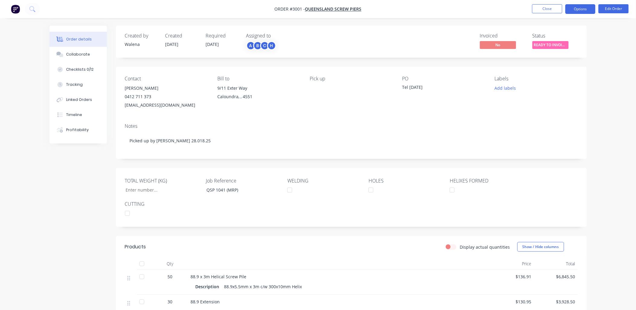
click at [589, 10] on button "Options" at bounding box center [580, 9] width 30 height 10
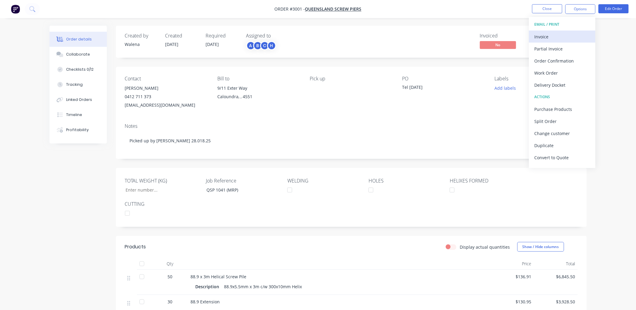
click at [544, 35] on div "Invoice" at bounding box center [562, 36] width 56 height 9
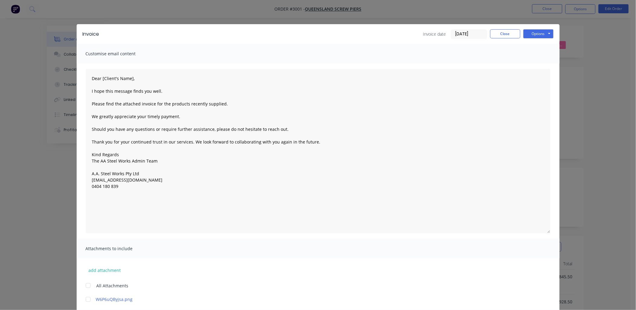
drag, startPoint x: 547, startPoint y: 127, endPoint x: 551, endPoint y: 230, distance: 103.0
click at [551, 230] on div "Dear [Client's Name], I hope this message finds you well. Please find the attac…" at bounding box center [318, 150] width 483 height 175
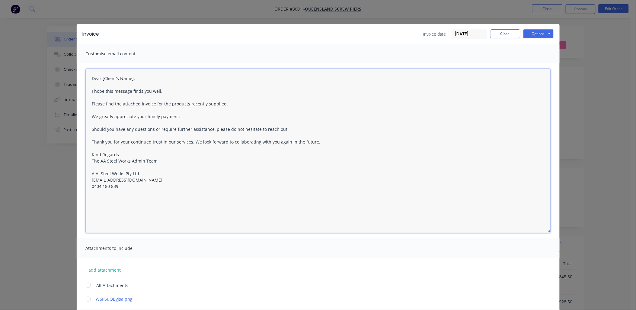
drag, startPoint x: 130, startPoint y: 79, endPoint x: 101, endPoint y: 75, distance: 29.6
click at [100, 79] on textarea "Dear [Client's Name], I hope this message finds you well. Please find the attac…" at bounding box center [318, 151] width 465 height 164
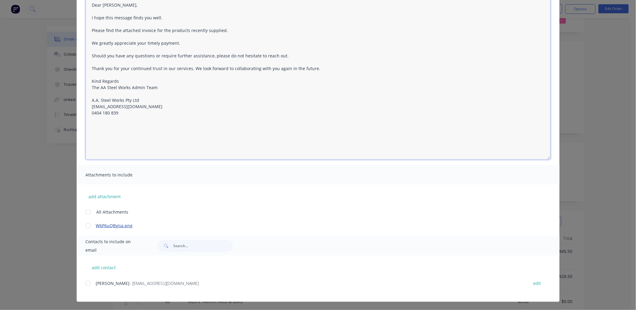
scroll to position [44, 0]
click at [173, 246] on input "text" at bounding box center [203, 246] width 60 height 12
click at [85, 285] on div at bounding box center [88, 283] width 12 height 12
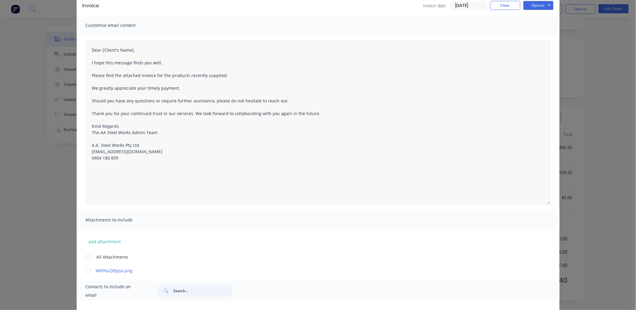
scroll to position [0, 0]
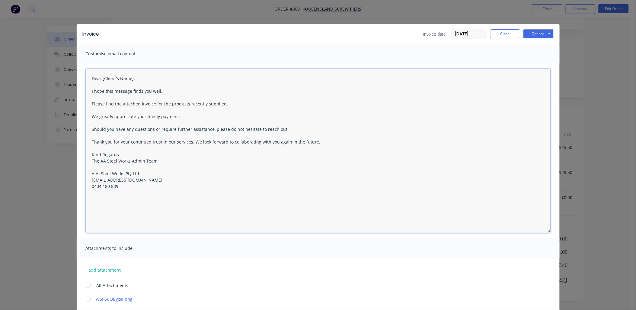
drag, startPoint x: 130, startPoint y: 79, endPoint x: 100, endPoint y: 81, distance: 30.3
click at [100, 81] on textarea "Dear [Client's Name], I hope this message finds you well. Please find the attac…" at bounding box center [318, 151] width 465 height 164
drag, startPoint x: 202, startPoint y: 104, endPoint x: 209, endPoint y: 120, distance: 17.4
click at [203, 104] on textarea "Dear [PERSON_NAME], I hope this message finds you well. Please find the attache…" at bounding box center [318, 151] width 465 height 164
click at [225, 104] on textarea "Dear [PERSON_NAME], I hope this message finds you well. Please find the attache…" at bounding box center [318, 151] width 465 height 164
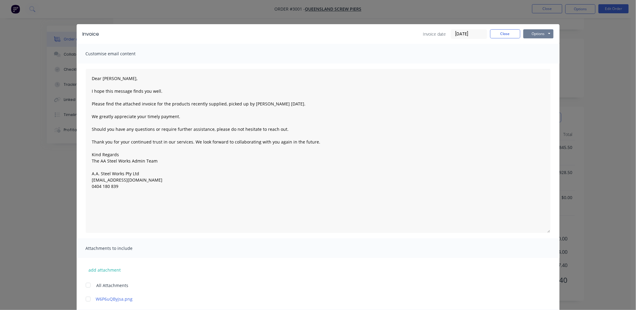
click at [538, 31] on button "Options" at bounding box center [538, 33] width 30 height 9
click at [543, 62] on button "Email" at bounding box center [542, 64] width 39 height 10
type textarea "Dear [Client's Name], I hope this message finds you well. Please find the attac…"
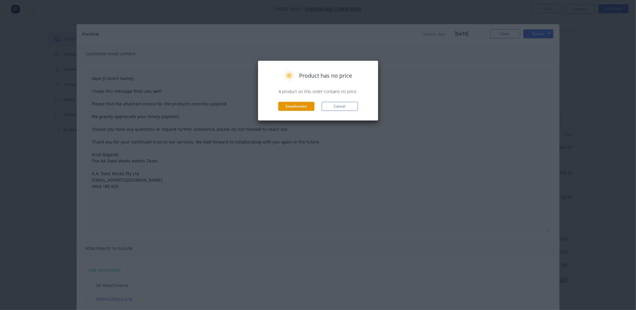
click at [293, 107] on button "Email invoice" at bounding box center [296, 106] width 36 height 9
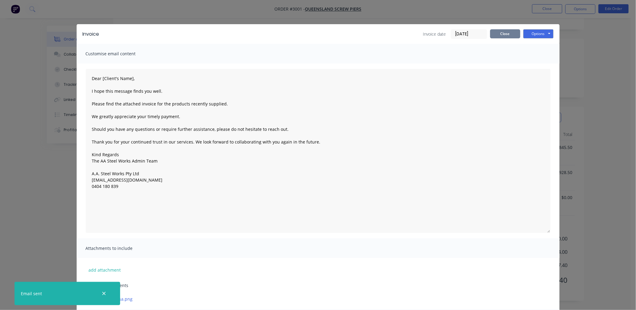
click at [493, 30] on button "Close" at bounding box center [505, 33] width 30 height 9
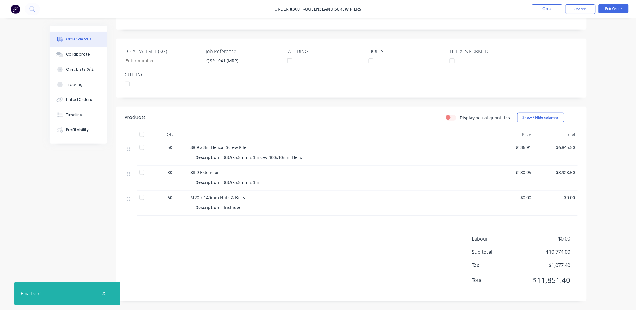
drag, startPoint x: 49, startPoint y: 226, endPoint x: 46, endPoint y: 225, distance: 3.4
click at [46, 227] on div "Order details Collaborate Checklists 0/12 Tracking Linked Orders Timeline Profi…" at bounding box center [317, 102] width 549 height 413
click at [549, 8] on button "Close" at bounding box center [547, 8] width 30 height 9
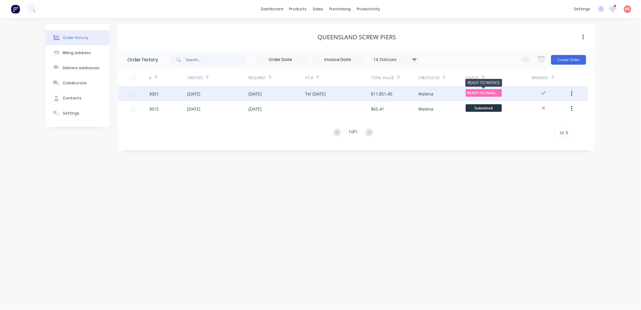
click at [487, 92] on span "READY TO INVOIC..." at bounding box center [484, 93] width 36 height 8
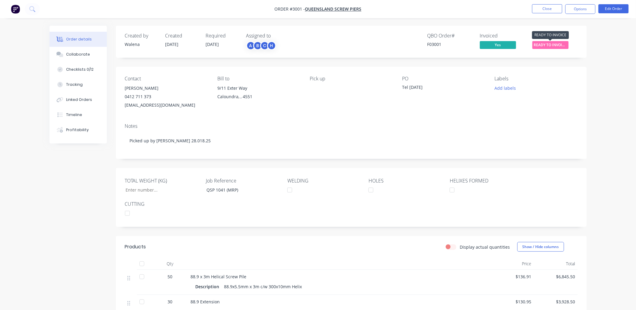
click at [552, 43] on span "READY TO INVOIC..." at bounding box center [550, 45] width 36 height 8
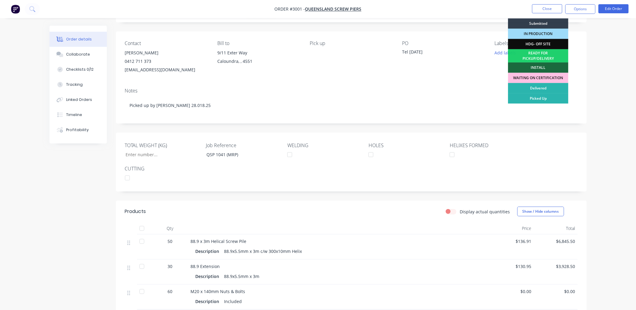
scroll to position [44, 0]
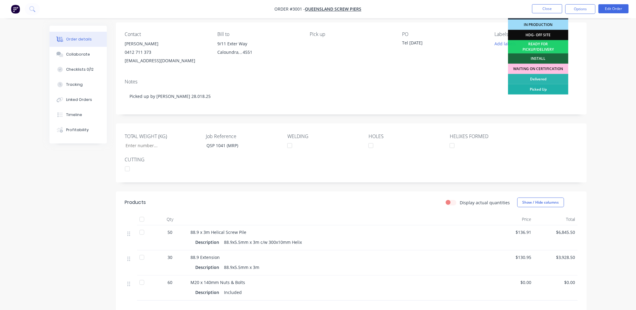
click at [545, 89] on div "Picked Up" at bounding box center [538, 89] width 60 height 10
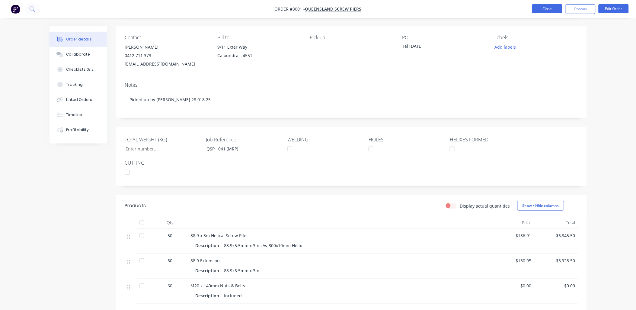
click at [547, 11] on button "Close" at bounding box center [547, 8] width 30 height 9
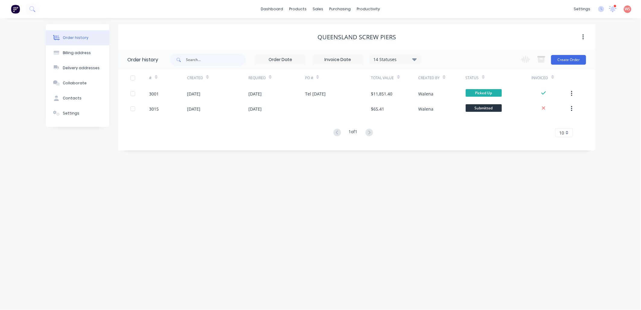
click at [484, 267] on div "Order history Billing address Delivery addresses Collaborate Contacts Settings …" at bounding box center [320, 164] width 641 height 292
click at [343, 30] on div "Sales Orders" at bounding box center [340, 28] width 25 height 5
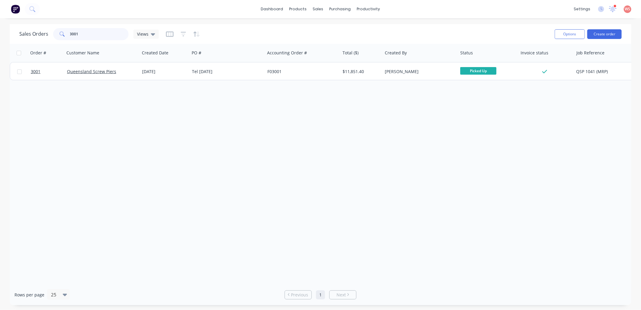
drag, startPoint x: 88, startPoint y: 34, endPoint x: 49, endPoint y: 34, distance: 39.8
click at [49, 34] on div "Sales Orders 3001 Views" at bounding box center [88, 34] width 139 height 12
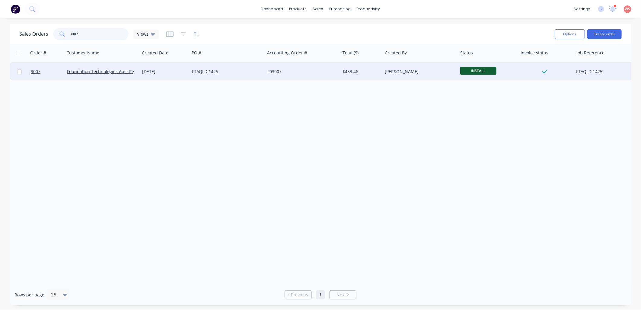
type input "3007"
click at [275, 73] on div "F03007" at bounding box center [300, 72] width 67 height 6
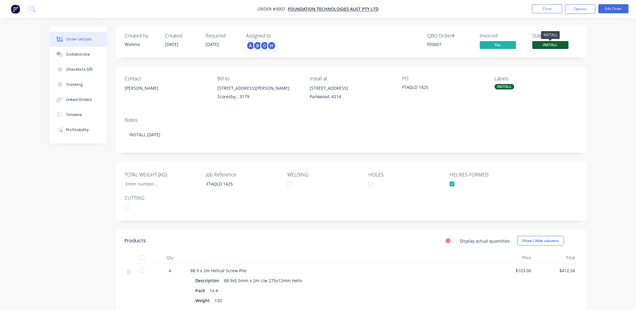
click at [557, 47] on span "INSTALL" at bounding box center [550, 45] width 36 height 8
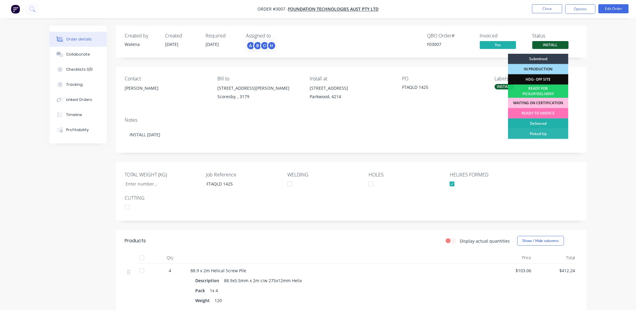
click at [536, 122] on div "Delivered" at bounding box center [538, 123] width 60 height 10
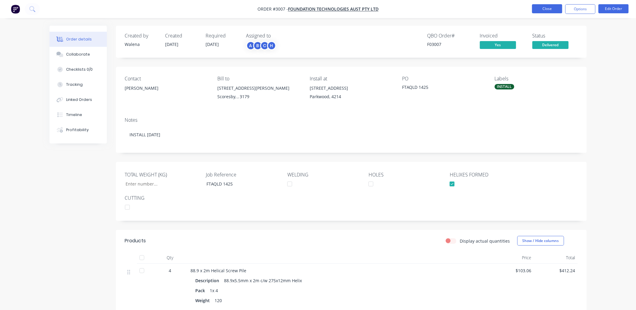
click at [549, 7] on button "Close" at bounding box center [547, 8] width 30 height 9
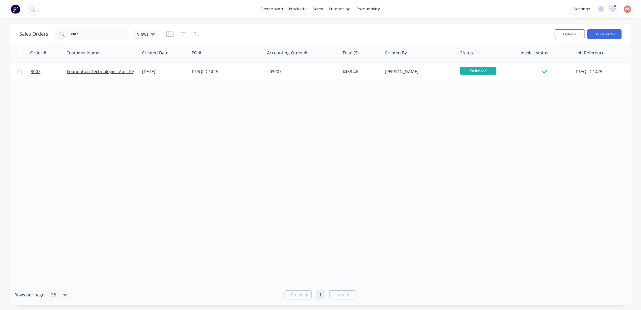
drag, startPoint x: 254, startPoint y: 153, endPoint x: 253, endPoint y: 149, distance: 3.9
click at [254, 152] on div "Order # Customer Name Created Date PO # Accounting Order # Total ($) Created By…" at bounding box center [321, 164] width 622 height 240
click at [327, 28] on link "Sales Orders" at bounding box center [350, 29] width 80 height 12
click at [346, 28] on div "Sales Orders" at bounding box center [340, 28] width 25 height 5
click at [343, 28] on div "Sales Orders" at bounding box center [340, 28] width 25 height 5
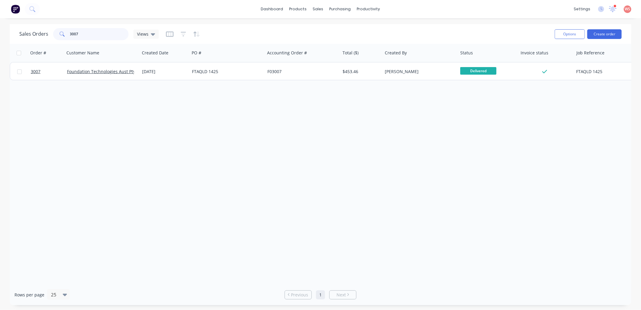
drag, startPoint x: 103, startPoint y: 36, endPoint x: 59, endPoint y: 33, distance: 43.9
click at [59, 33] on div "3007" at bounding box center [90, 34] width 75 height 12
type input "noosa"
